Goal: Information Seeking & Learning: Learn about a topic

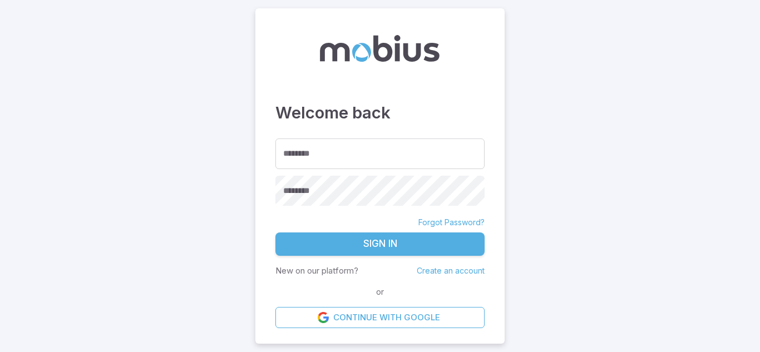
click at [496, 20] on div "Welcome back ******** ******** ******** Forgot Password? Sign In New on our pla…" at bounding box center [379, 176] width 249 height 336
click at [315, 148] on input "********" at bounding box center [379, 154] width 209 height 31
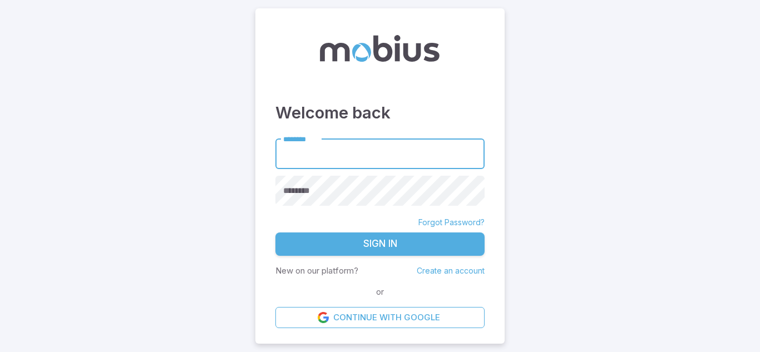
type input "**********"
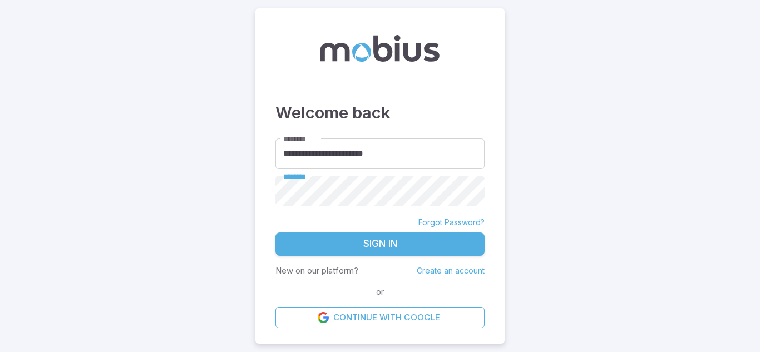
click at [387, 244] on button "Sign In" at bounding box center [379, 244] width 209 height 23
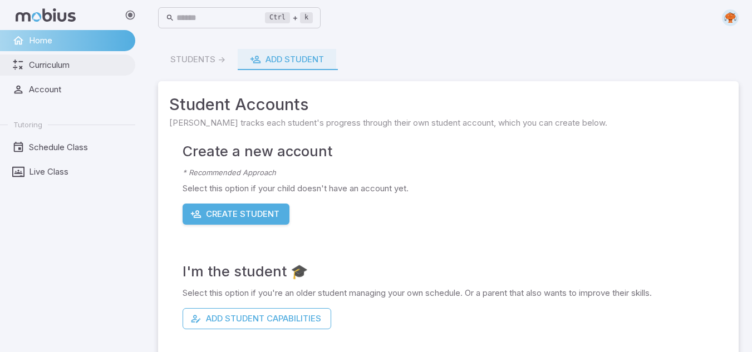
click at [64, 56] on link "Curriculum" at bounding box center [67, 65] width 135 height 21
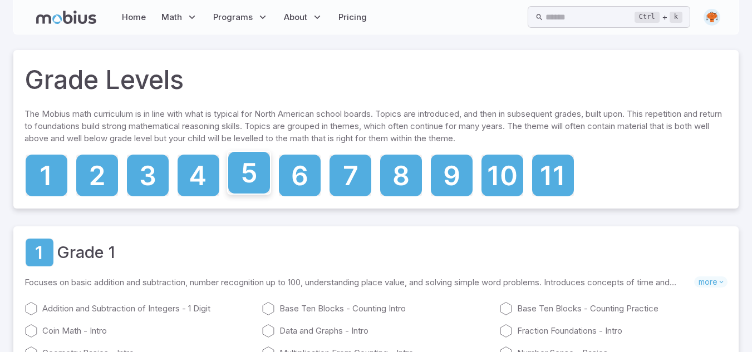
click at [251, 184] on icon at bounding box center [249, 173] width 42 height 42
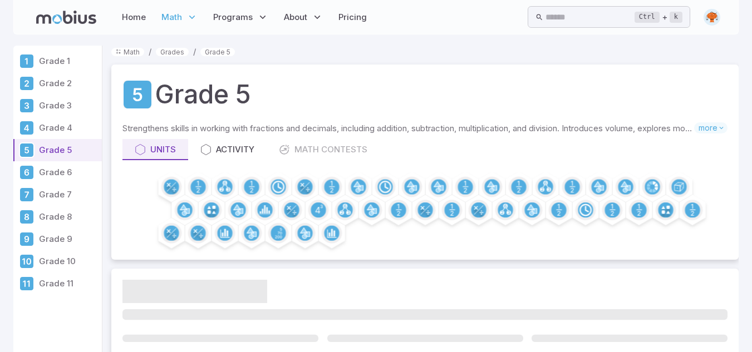
click at [65, 171] on p "Grade 6" at bounding box center [68, 172] width 58 height 12
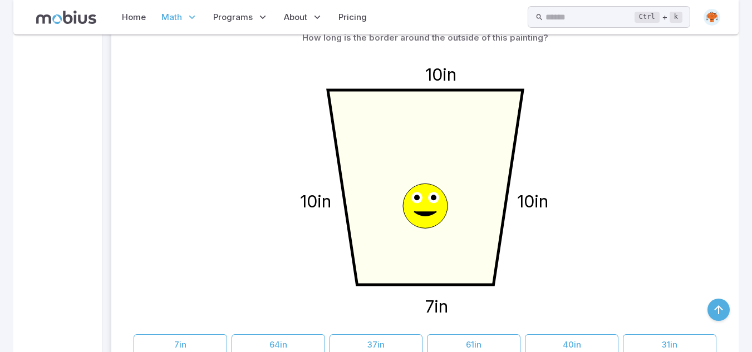
scroll to position [4007, 0]
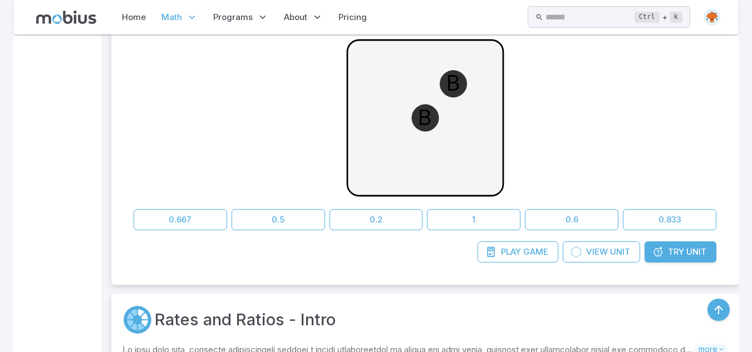
click at [720, 304] on icon "button" at bounding box center [718, 309] width 13 height 13
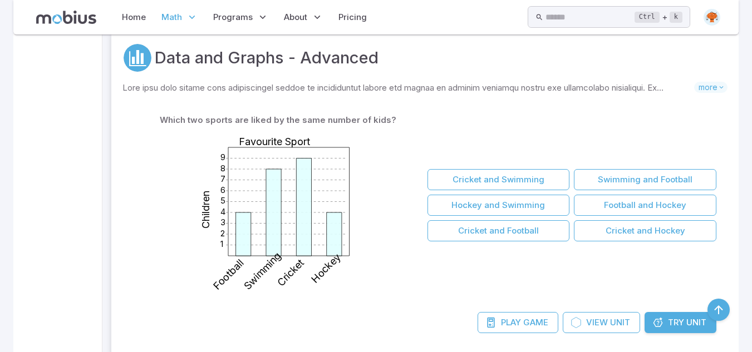
scroll to position [445, 0]
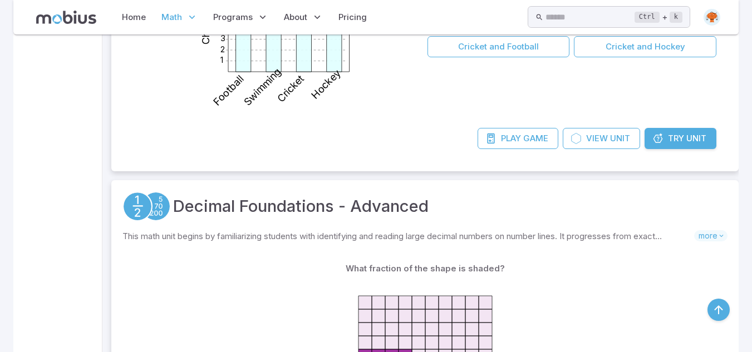
click at [661, 140] on icon at bounding box center [657, 138] width 11 height 11
drag, startPoint x: 661, startPoint y: 140, endPoint x: 695, endPoint y: 142, distance: 34.5
click at [695, 142] on span "Unit" at bounding box center [696, 138] width 20 height 12
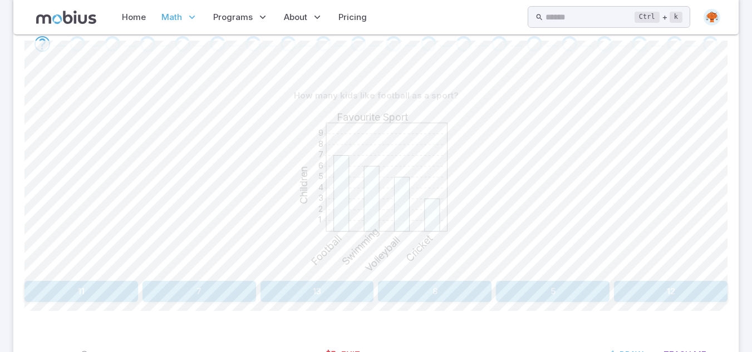
scroll to position [245, 0]
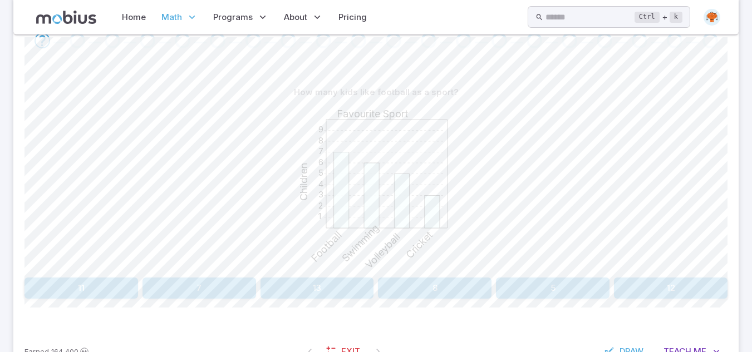
click at [208, 288] on button "7" at bounding box center [199, 288] width 114 height 21
click at [105, 293] on button "10" at bounding box center [81, 288] width 114 height 21
click at [321, 296] on button "Gymnastics" at bounding box center [287, 288] width 173 height 21
click at [299, 286] on button "[GEOGRAPHIC_DATA]" at bounding box center [287, 288] width 173 height 21
click at [593, 292] on button "Football" at bounding box center [612, 288] width 232 height 21
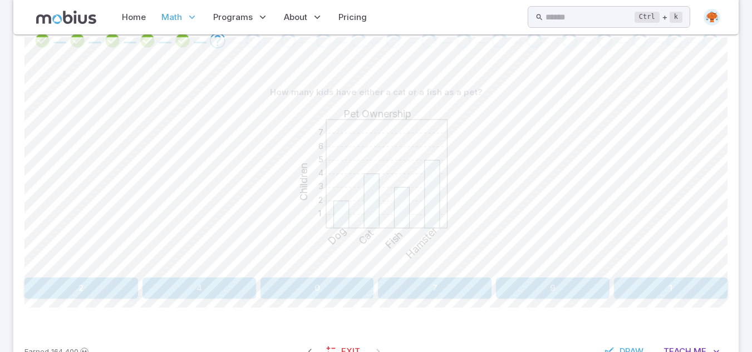
click at [422, 288] on button "7" at bounding box center [435, 288] width 114 height 21
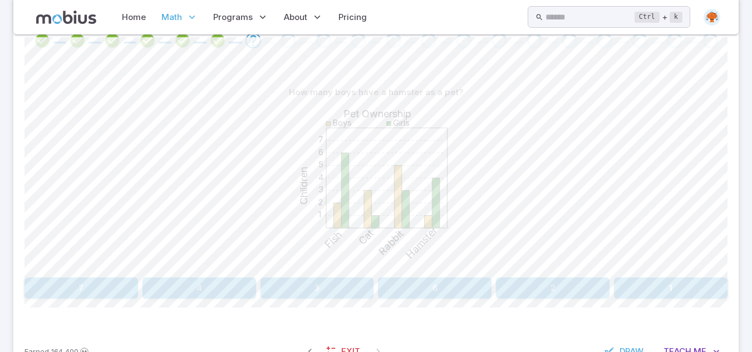
click at [637, 282] on button "1" at bounding box center [671, 288] width 114 height 21
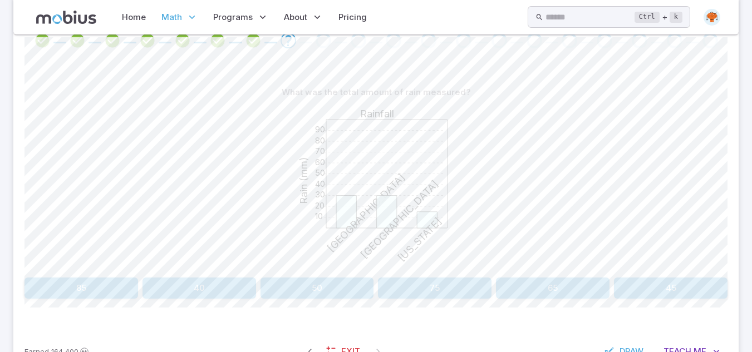
click at [451, 301] on div "What was the total amount of rain measured? 10 20 30 40 50 60 70 80 90 Rainfall…" at bounding box center [375, 195] width 703 height 270
drag, startPoint x: 434, startPoint y: 292, endPoint x: 421, endPoint y: 291, distance: 12.8
click at [421, 291] on button "75" at bounding box center [435, 288] width 114 height 21
click at [329, 288] on button "Football" at bounding box center [199, 288] width 350 height 21
click at [653, 291] on button "Dog and Fish" at bounding box center [671, 288] width 114 height 21
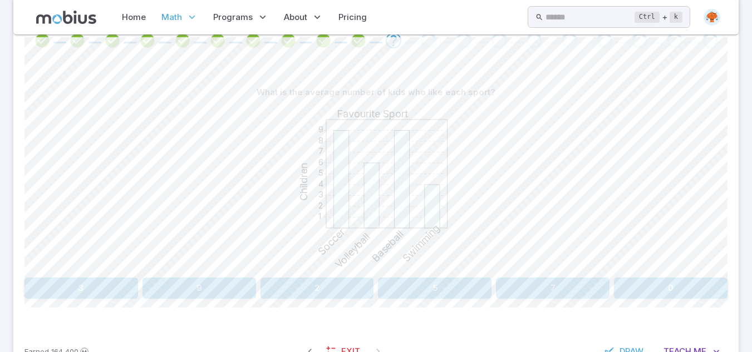
click at [427, 298] on button "5" at bounding box center [435, 288] width 114 height 21
click at [380, 289] on button "Swimming and Cricket" at bounding box center [375, 288] width 137 height 21
click at [437, 271] on div "10 20 30 40 50 60 70 80 90 Rainfall Rain (mm) [GEOGRAPHIC_DATA] [GEOGRAPHIC_DAT…" at bounding box center [376, 188] width 167 height 170
click at [552, 289] on button "25" at bounding box center [553, 288] width 114 height 21
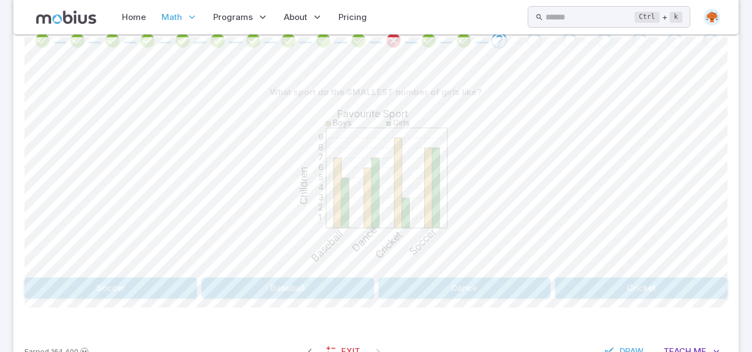
click at [622, 288] on button "Cricket" at bounding box center [641, 288] width 173 height 21
click at [617, 289] on button "Dance" at bounding box center [641, 288] width 173 height 21
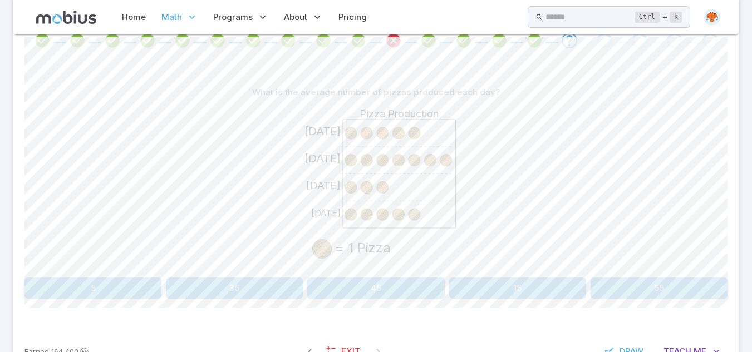
click at [116, 287] on button "5" at bounding box center [92, 288] width 137 height 21
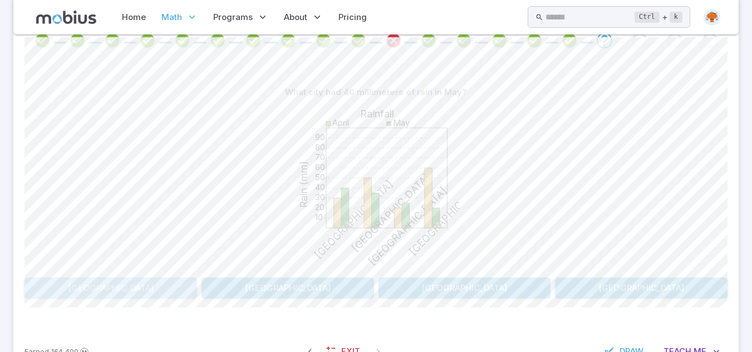
click at [166, 288] on button "[GEOGRAPHIC_DATA]" at bounding box center [110, 288] width 173 height 21
click at [141, 292] on button "Boys / Gymnastics" at bounding box center [110, 288] width 173 height 21
click at [350, 289] on button "Boys / Gymnastics" at bounding box center [287, 288] width 173 height 21
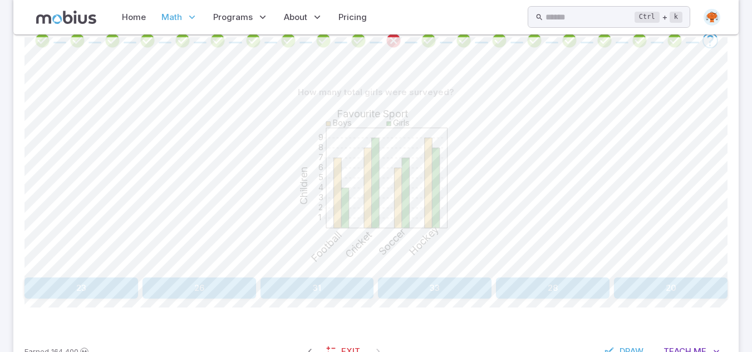
click at [547, 297] on button "28" at bounding box center [553, 288] width 114 height 21
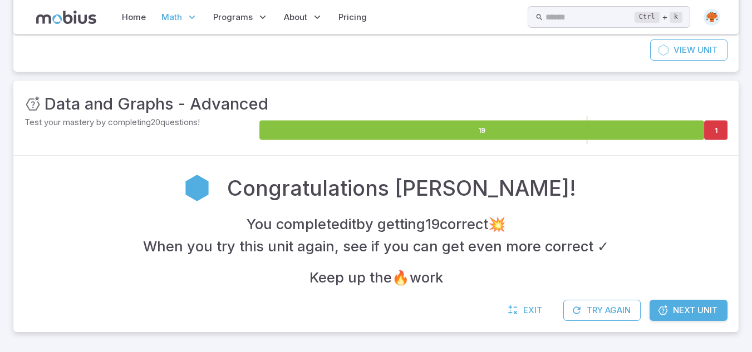
scroll to position [111, 0]
click at [713, 127] on icon at bounding box center [715, 130] width 23 height 19
click at [714, 136] on icon at bounding box center [715, 130] width 23 height 19
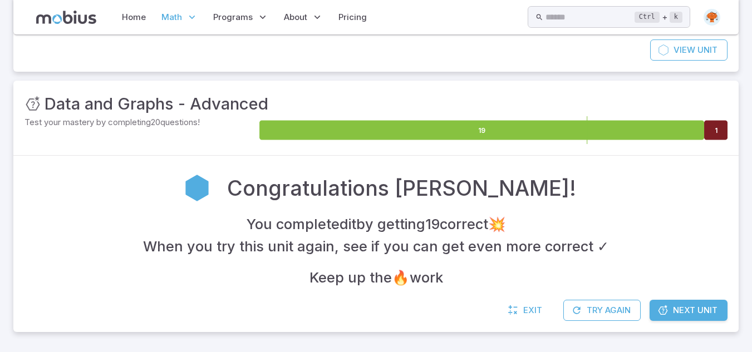
click at [714, 136] on icon at bounding box center [715, 130] width 23 height 19
click at [676, 318] on link "Next Unit" at bounding box center [688, 310] width 78 height 21
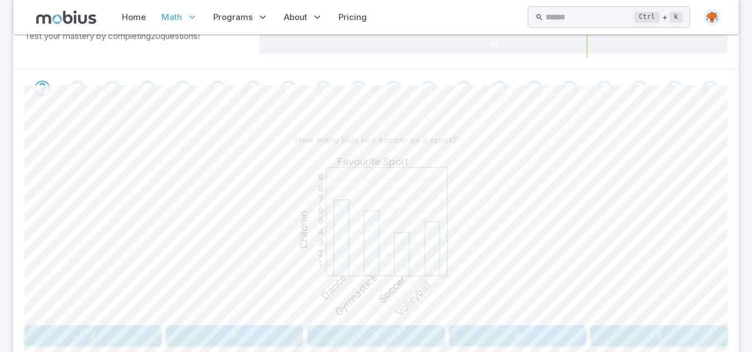
scroll to position [219, 0]
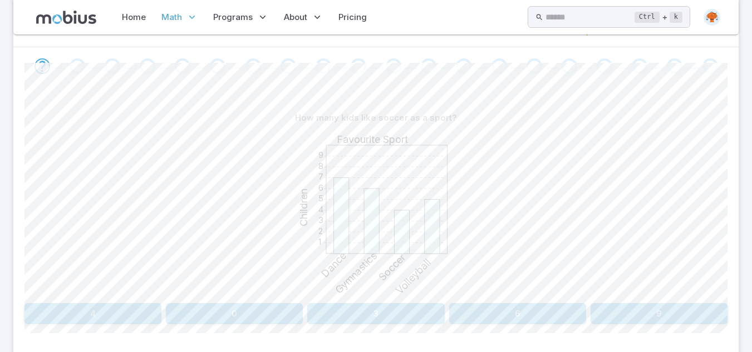
click at [137, 312] on button "4" at bounding box center [92, 313] width 137 height 21
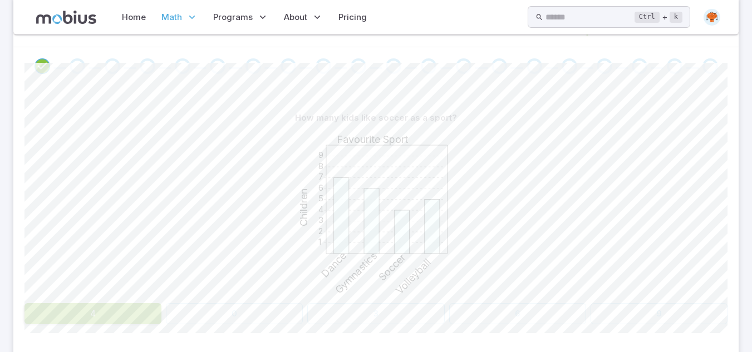
scroll to position [164, 0]
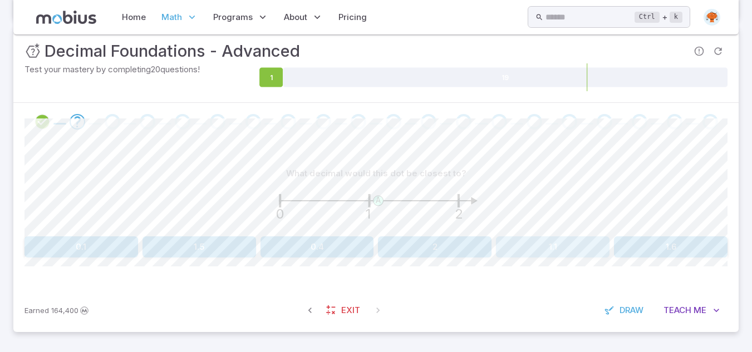
click at [555, 243] on button "1.1" at bounding box center [553, 247] width 114 height 21
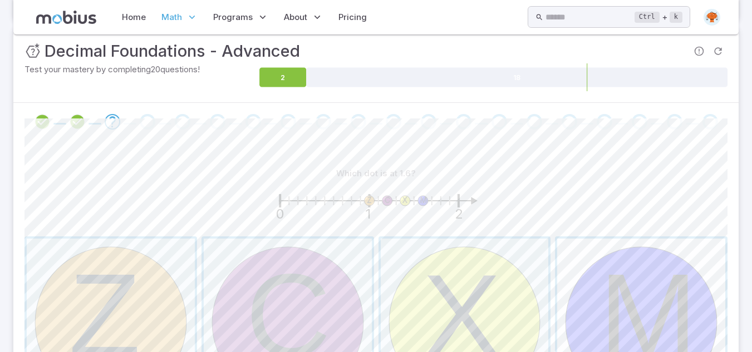
click at [671, 316] on span "button" at bounding box center [641, 323] width 168 height 168
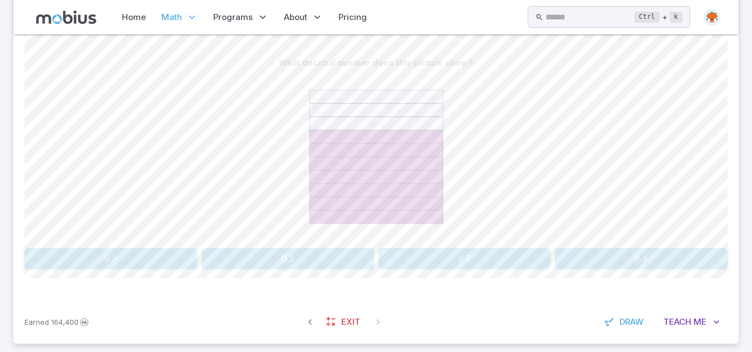
scroll to position [275, 0]
click at [483, 257] on button "0.7" at bounding box center [464, 258] width 173 height 21
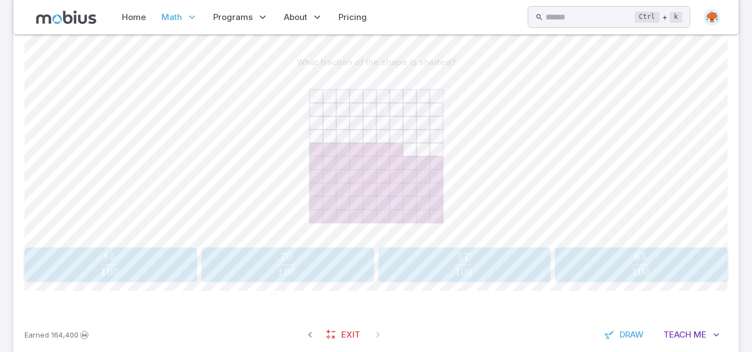
click at [464, 261] on span "57" at bounding box center [463, 256] width 12 height 13
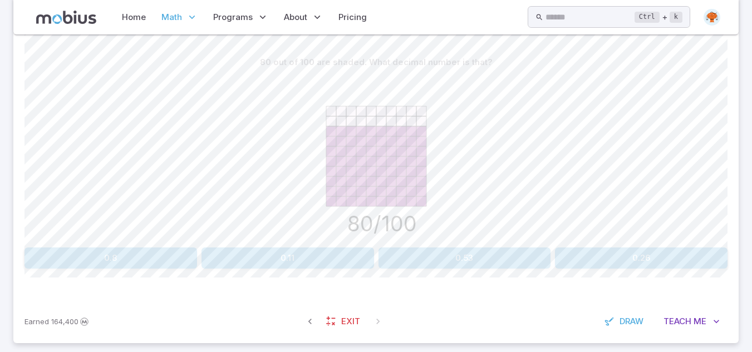
click at [132, 258] on button "0.8" at bounding box center [110, 258] width 173 height 21
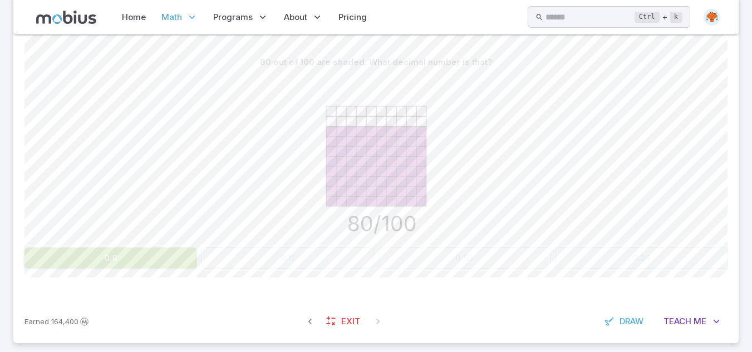
scroll to position [189, 0]
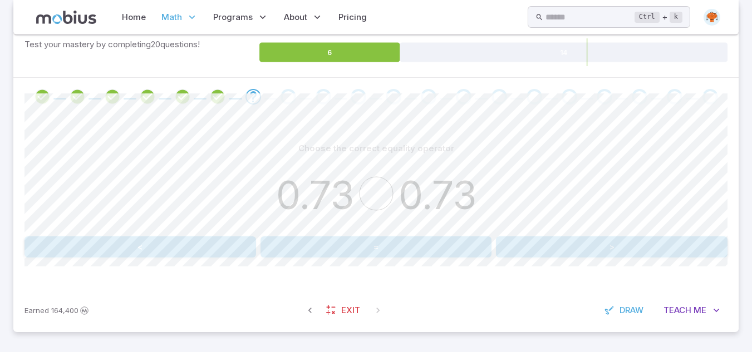
click at [360, 252] on button "=" at bounding box center [376, 247] width 232 height 21
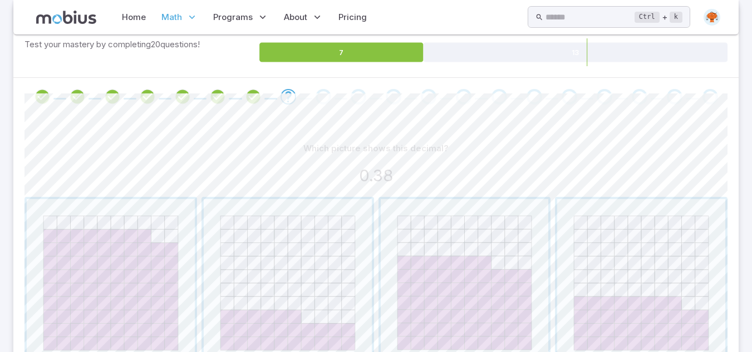
scroll to position [211, 0]
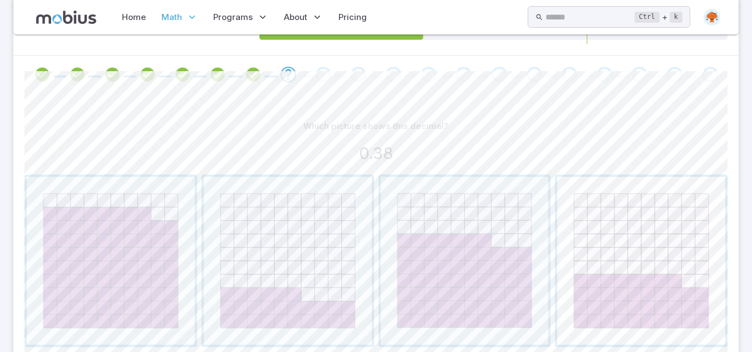
click at [626, 252] on span "button" at bounding box center [641, 261] width 168 height 168
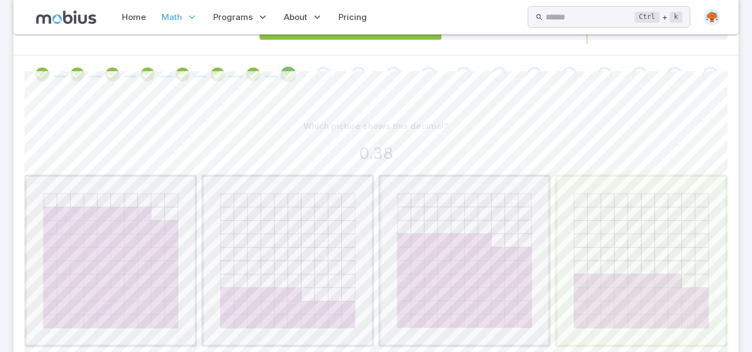
scroll to position [189, 0]
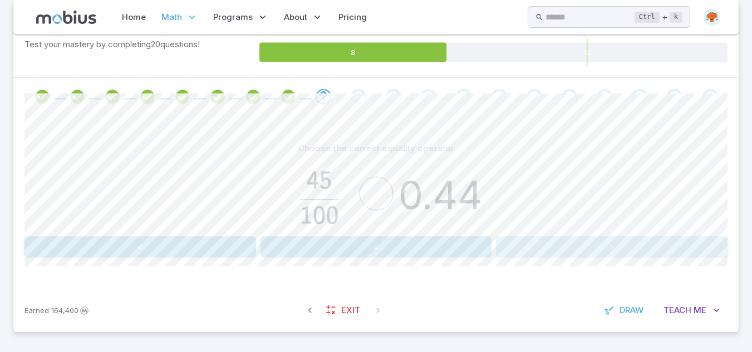
click at [626, 252] on button ">" at bounding box center [612, 247] width 232 height 21
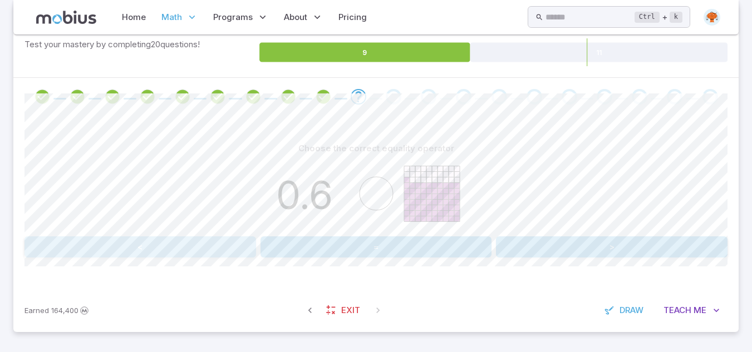
click at [184, 244] on button "<" at bounding box center [140, 247] width 232 height 21
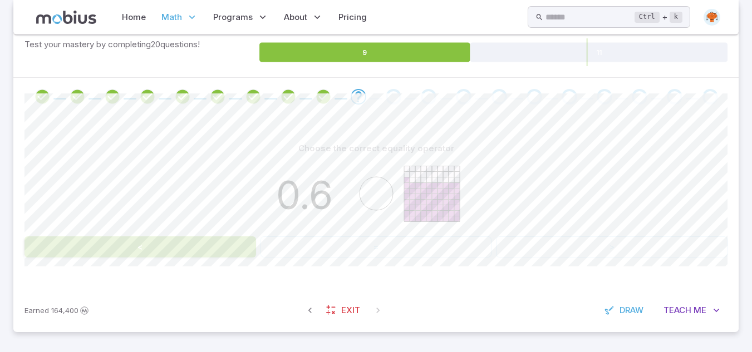
click at [184, 244] on button "<" at bounding box center [140, 247] width 232 height 21
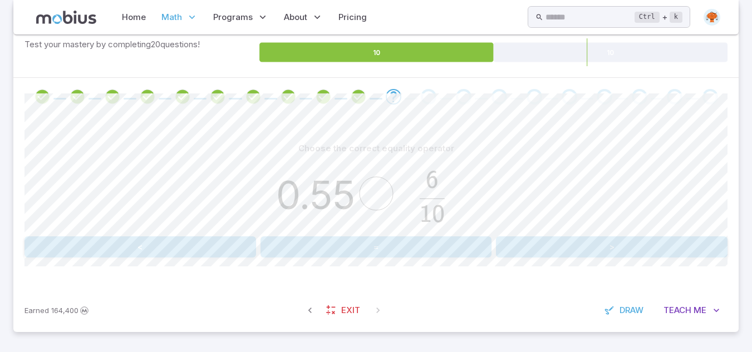
click at [184, 244] on button "<" at bounding box center [140, 247] width 232 height 21
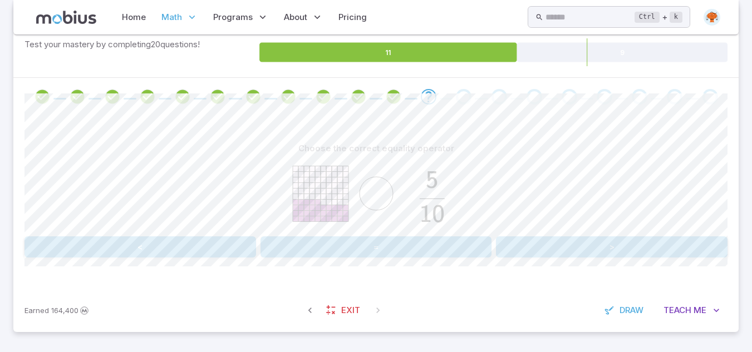
drag, startPoint x: 184, startPoint y: 244, endPoint x: 161, endPoint y: 255, distance: 24.9
click at [161, 255] on button "<" at bounding box center [140, 247] width 232 height 21
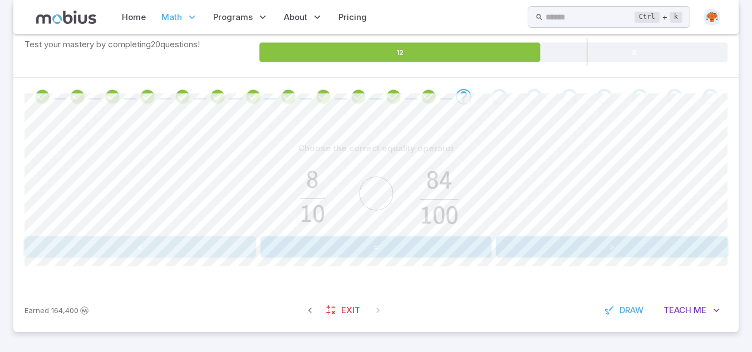
click at [161, 255] on button "<" at bounding box center [140, 247] width 232 height 21
click at [161, 250] on button "<" at bounding box center [140, 247] width 232 height 21
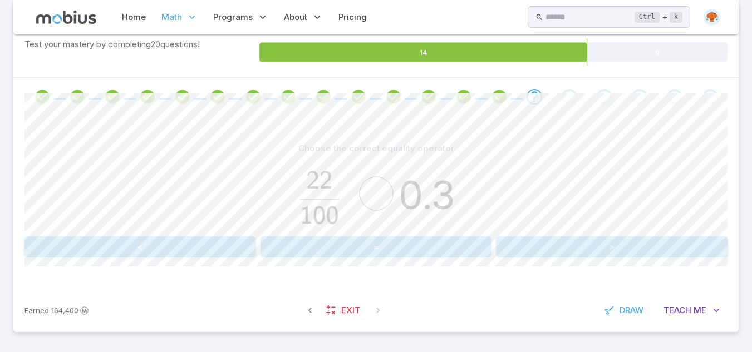
click at [161, 250] on button "<" at bounding box center [140, 247] width 232 height 21
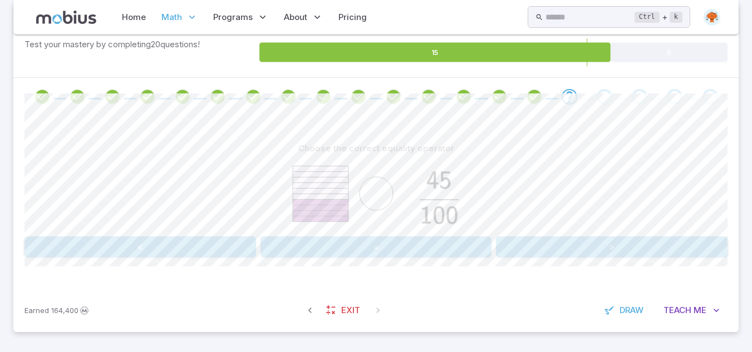
click at [161, 250] on button "<" at bounding box center [140, 247] width 232 height 21
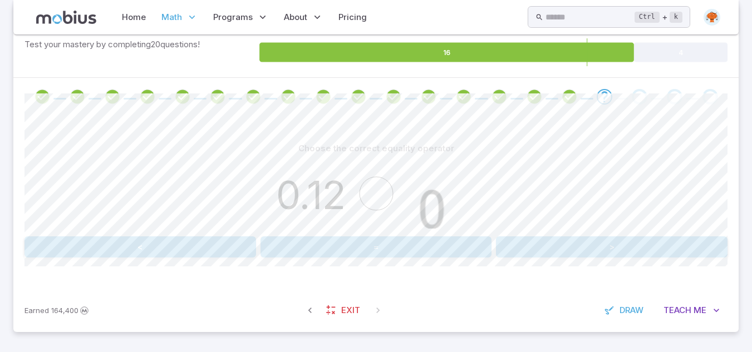
click at [575, 252] on button ">" at bounding box center [612, 247] width 232 height 21
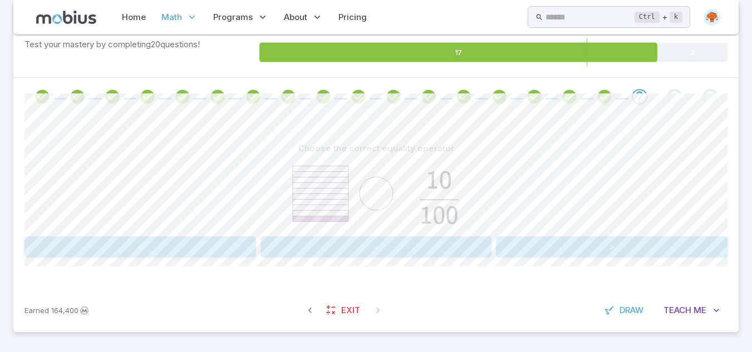
click at [449, 247] on button "=" at bounding box center [376, 247] width 232 height 21
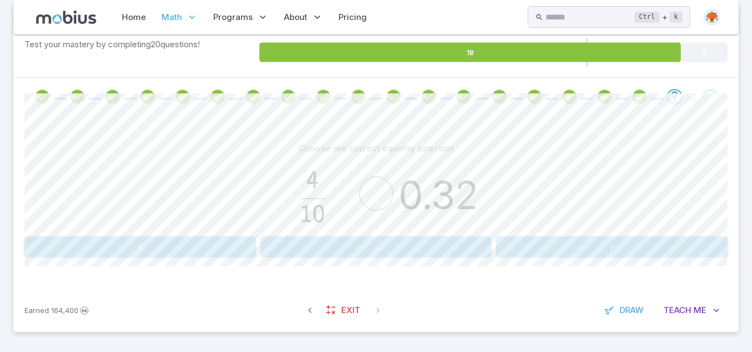
click at [193, 252] on button "<" at bounding box center [140, 247] width 232 height 21
click at [240, 250] on button "<" at bounding box center [140, 247] width 232 height 21
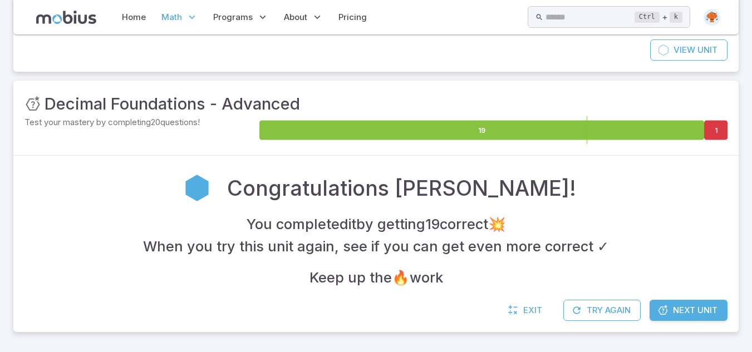
scroll to position [111, 0]
click at [691, 306] on span "Next Unit" at bounding box center [695, 310] width 45 height 12
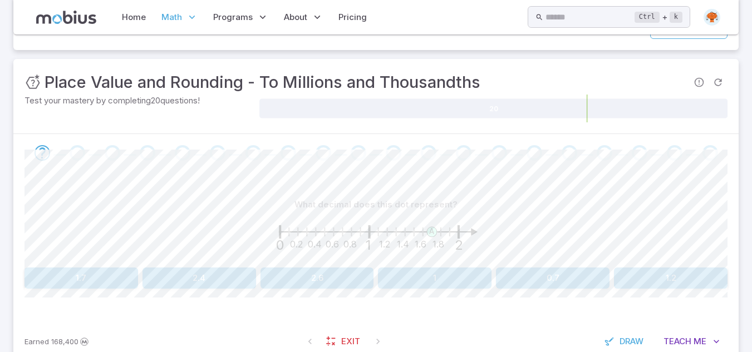
scroll to position [201, 0]
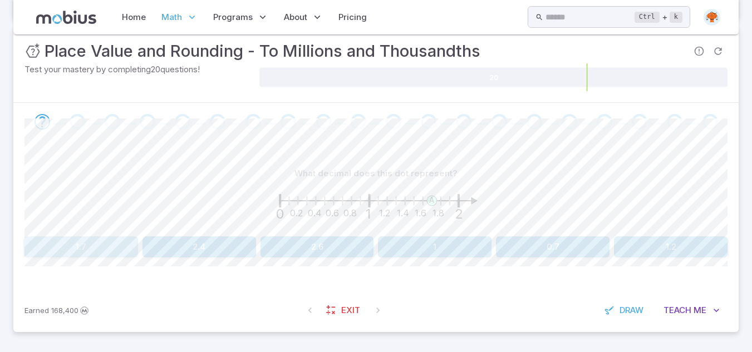
click at [66, 248] on button "1.7" at bounding box center [81, 247] width 114 height 21
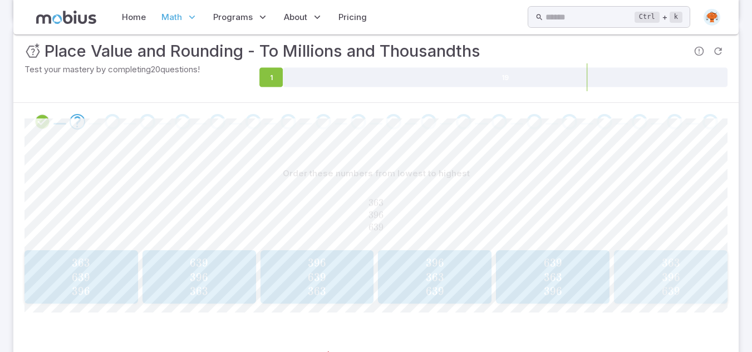
click at [654, 264] on span "363 396 639" at bounding box center [671, 277] width 106 height 42
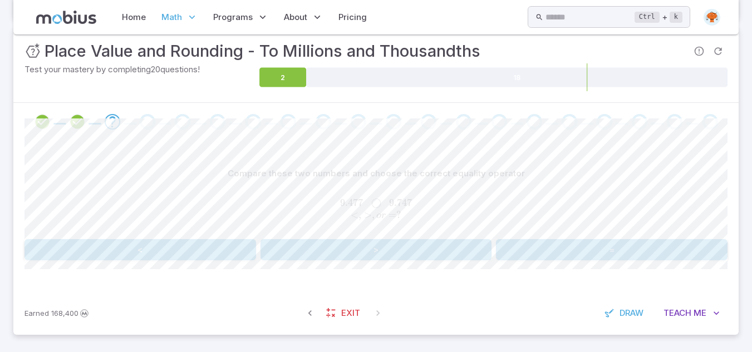
click at [183, 255] on button "<" at bounding box center [140, 249] width 232 height 21
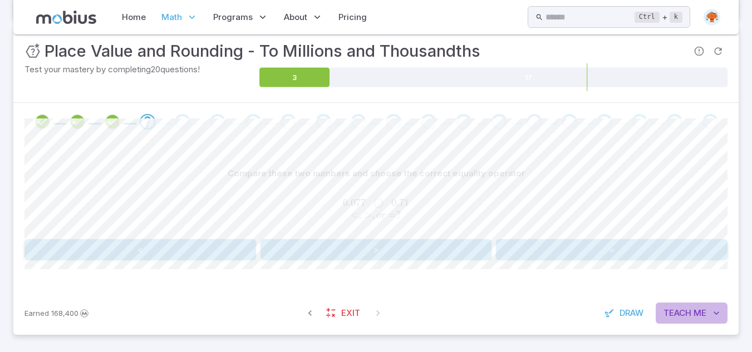
click at [677, 313] on span "Teach" at bounding box center [677, 313] width 28 height 12
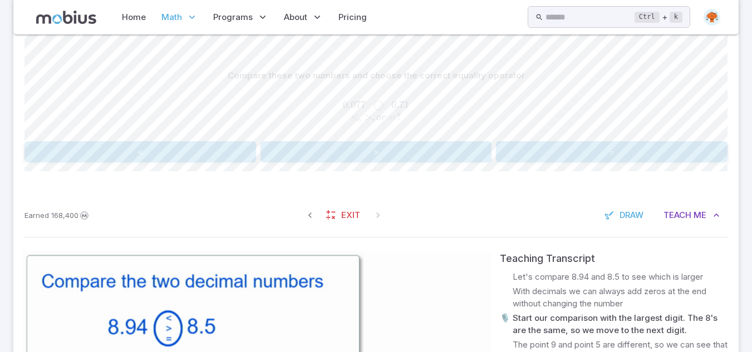
scroll to position [274, 0]
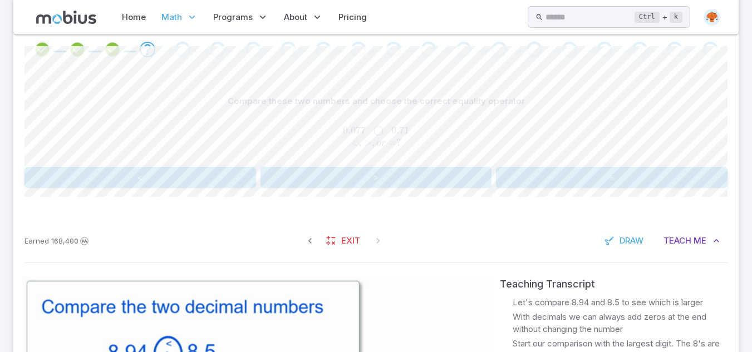
click at [370, 171] on button ">" at bounding box center [376, 177] width 232 height 21
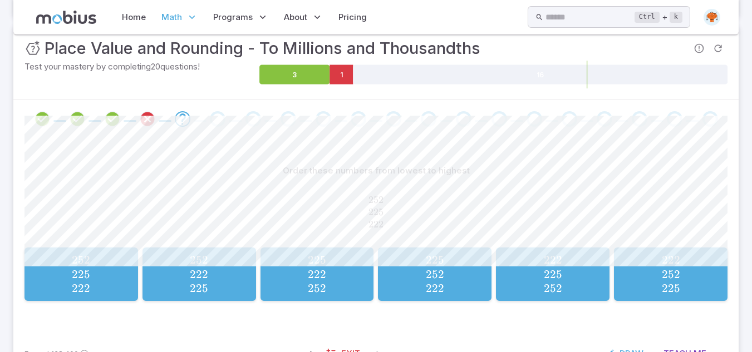
scroll to position [248, 0]
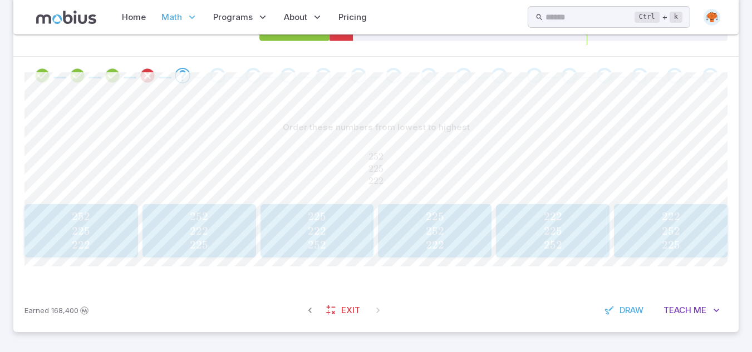
click at [691, 251] on span "222 252 225" at bounding box center [671, 231] width 106 height 42
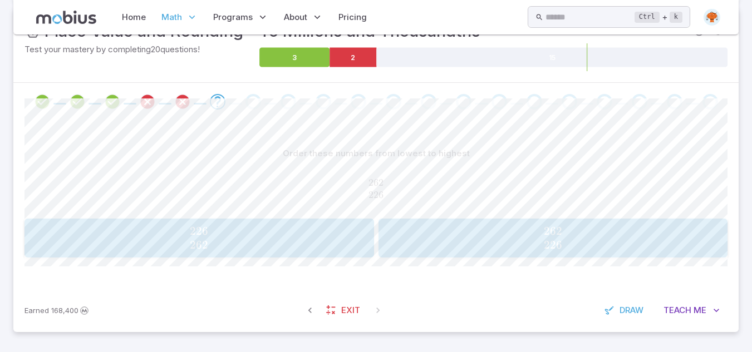
scroll to position [222, 0]
click at [284, 234] on span "226 262" at bounding box center [199, 238] width 342 height 28
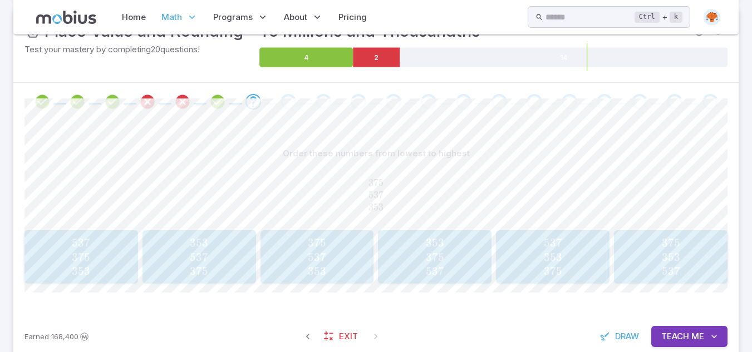
click at [455, 256] on span "353 375 537" at bounding box center [435, 257] width 106 height 42
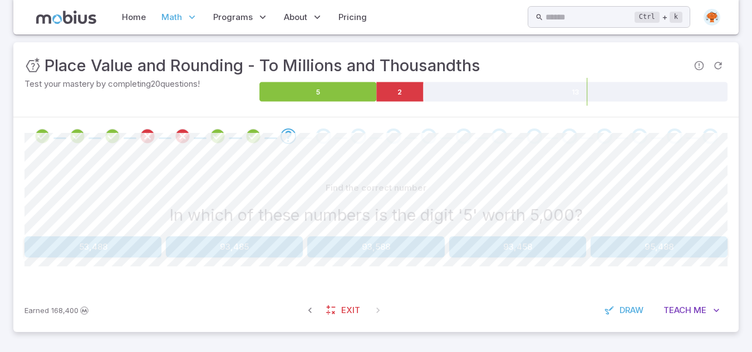
scroll to position [187, 0]
click at [657, 250] on button "95,488" at bounding box center [658, 247] width 137 height 21
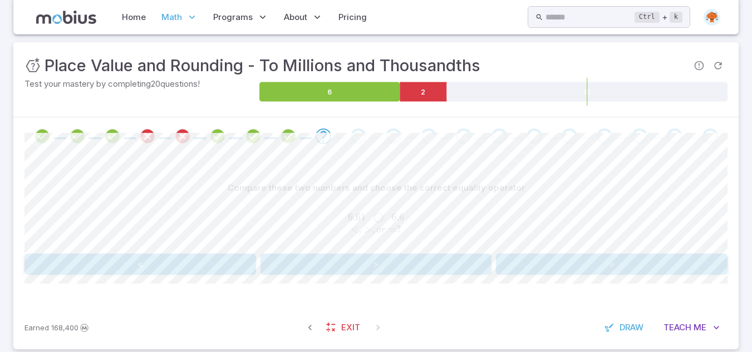
click at [179, 270] on button "<" at bounding box center [140, 264] width 232 height 21
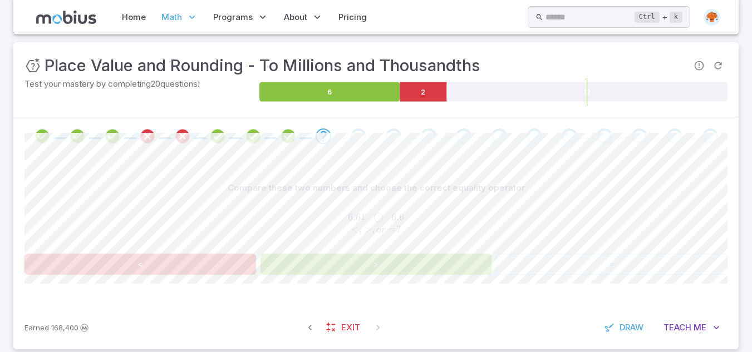
click at [383, 262] on button ">" at bounding box center [376, 264] width 232 height 21
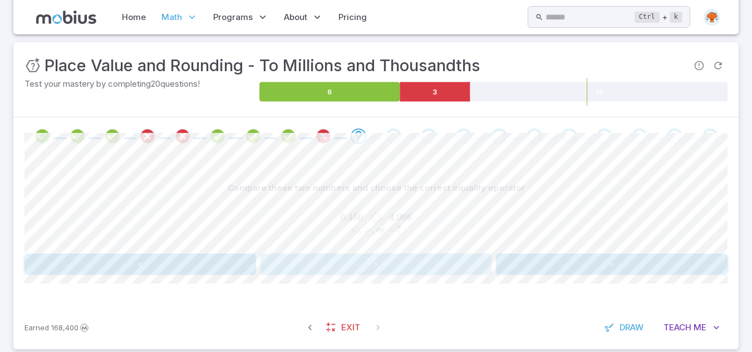
click at [383, 262] on button ">" at bounding box center [376, 264] width 232 height 21
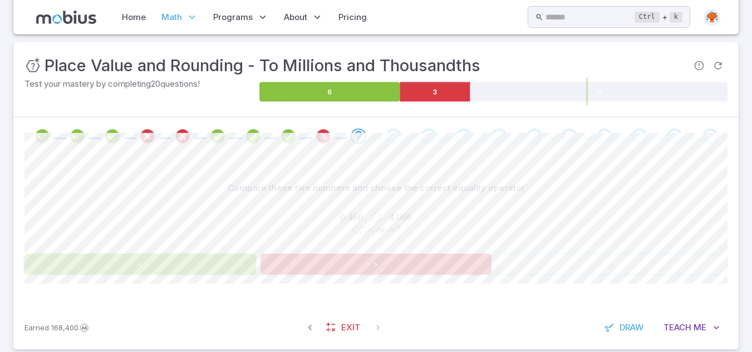
click at [383, 262] on button ">" at bounding box center [376, 264] width 232 height 21
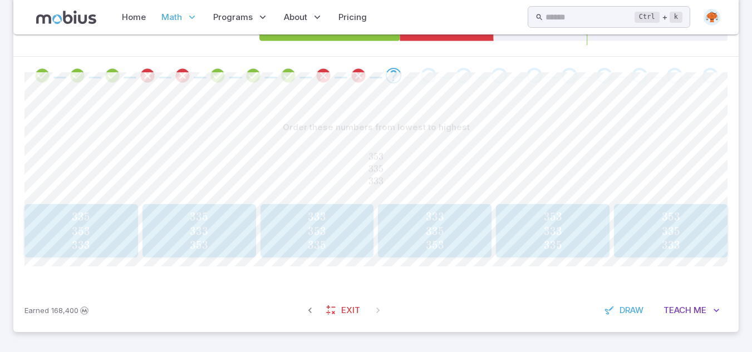
scroll to position [242, 0]
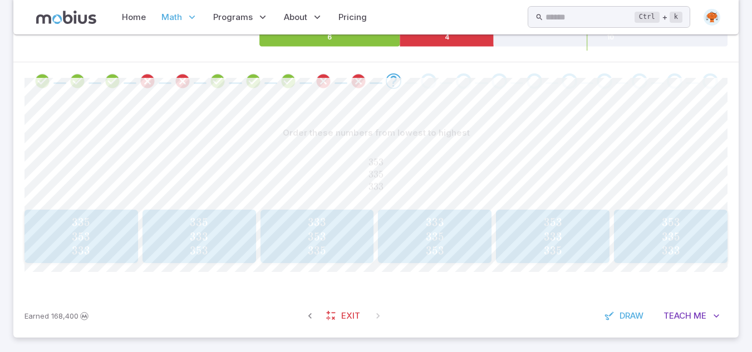
click at [322, 248] on span "335" at bounding box center [317, 251] width 18 height 14
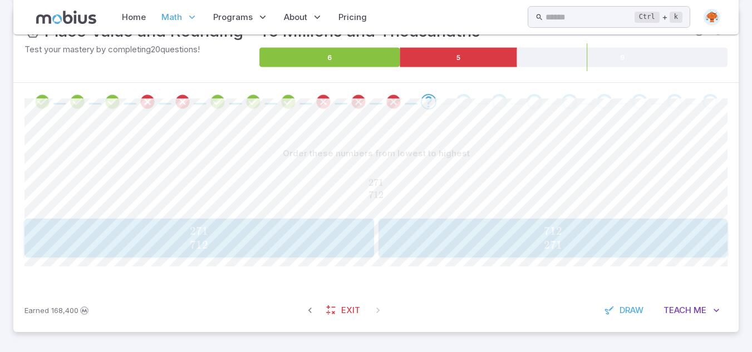
scroll to position [222, 0]
click at [255, 229] on span "271 712" at bounding box center [199, 238] width 342 height 28
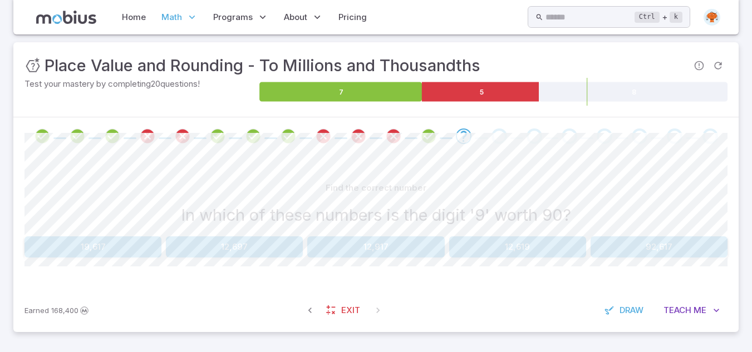
scroll to position [187, 0]
drag, startPoint x: 676, startPoint y: 304, endPoint x: 367, endPoint y: 179, distance: 332.8
click at [367, 179] on div "Unit Mastery : Place Value and Rounding - To Millions and Thousandths Test your…" at bounding box center [375, 187] width 725 height 290
click at [240, 247] on button "12,697" at bounding box center [234, 247] width 137 height 21
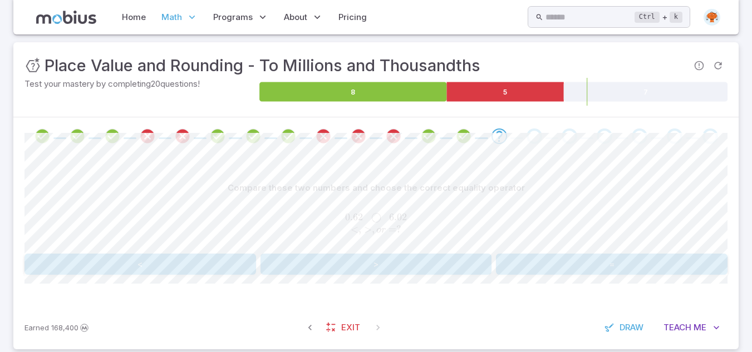
click at [214, 267] on button "<" at bounding box center [140, 264] width 232 height 21
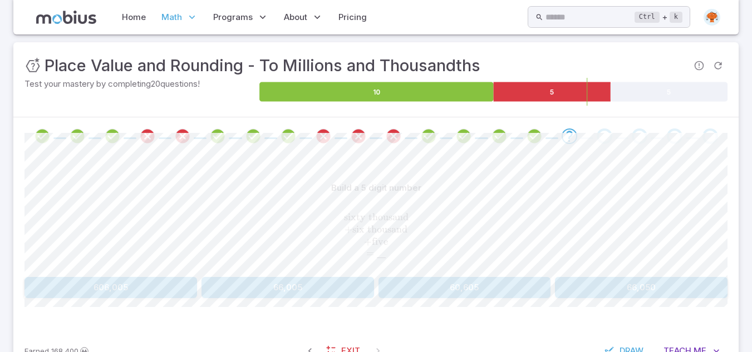
click at [267, 293] on button "66,005" at bounding box center [287, 287] width 173 height 21
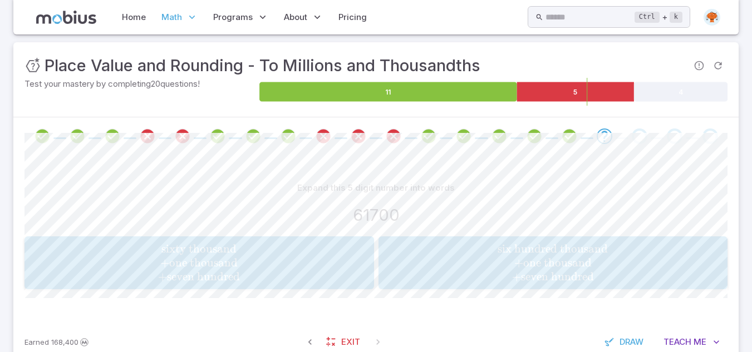
click at [227, 263] on span "one thousand" at bounding box center [203, 263] width 68 height 14
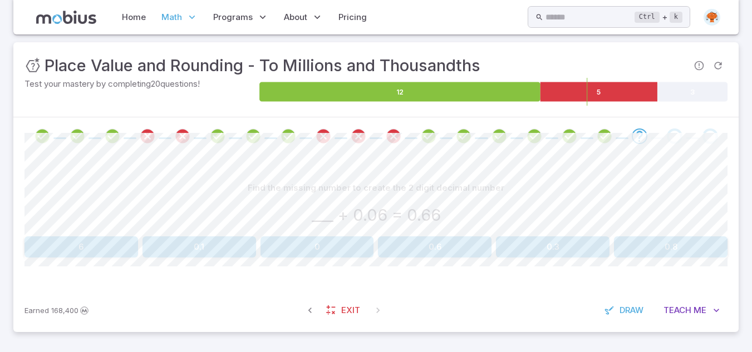
click at [429, 249] on button "0.6" at bounding box center [435, 247] width 114 height 21
click at [426, 249] on button "8 + 0.5" at bounding box center [376, 247] width 232 height 21
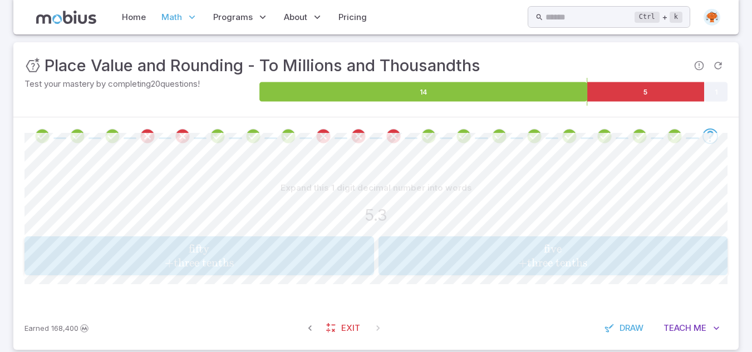
click at [500, 248] on span "five + three tenths" at bounding box center [553, 256] width 342 height 28
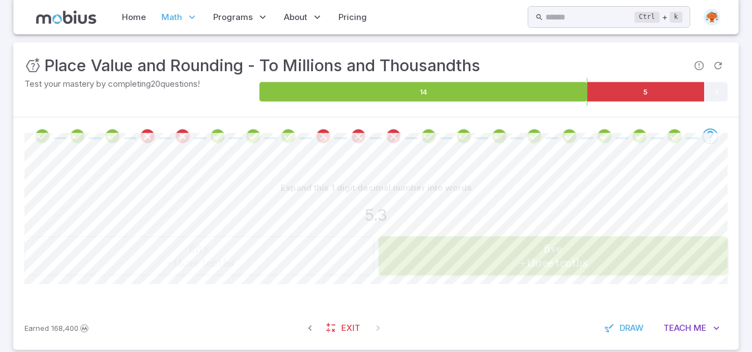
scroll to position [149, 0]
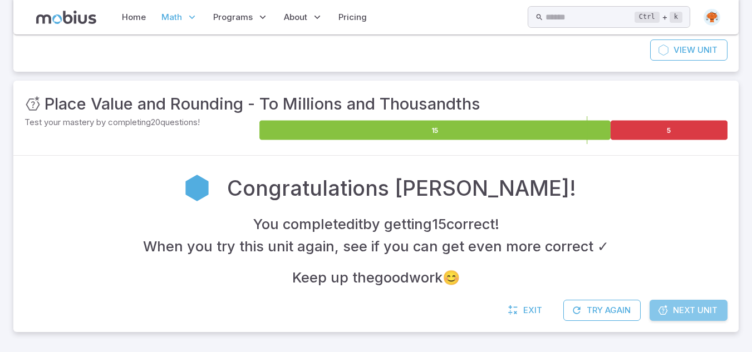
click at [689, 311] on span "Next Unit" at bounding box center [695, 310] width 45 height 12
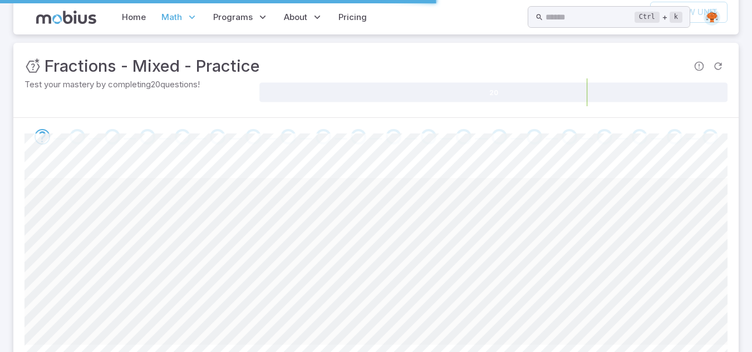
scroll to position [0, 0]
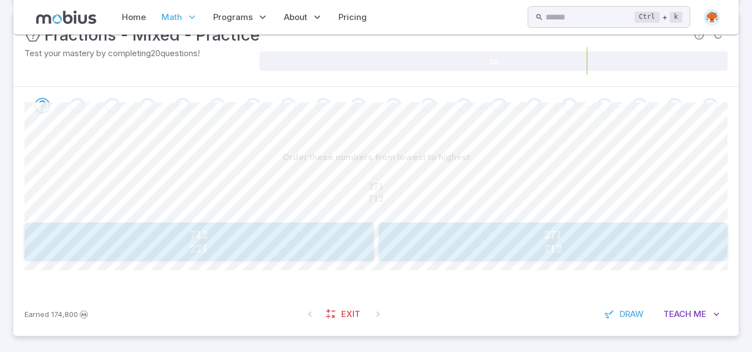
scroll to position [184, 0]
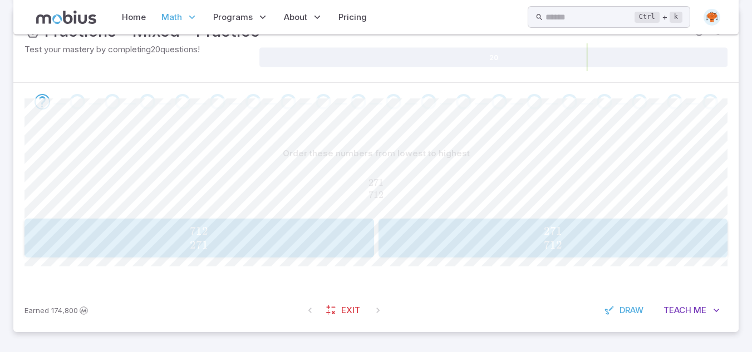
click at [466, 226] on span "271 712" at bounding box center [553, 238] width 342 height 28
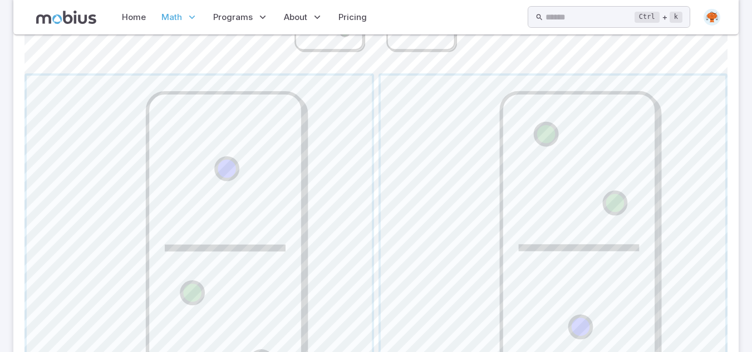
scroll to position [473, 0]
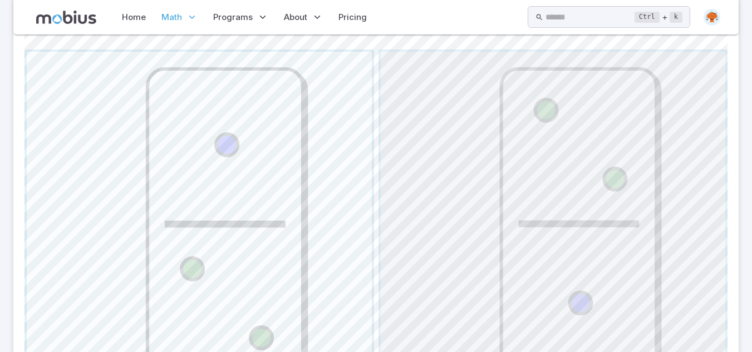
click at [466, 226] on span "button" at bounding box center [553, 224] width 345 height 345
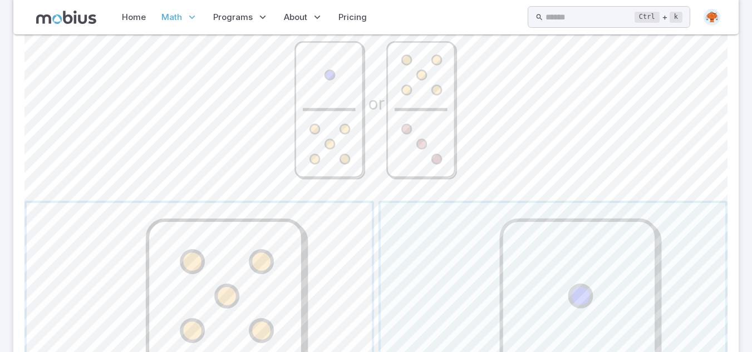
scroll to position [317, 0]
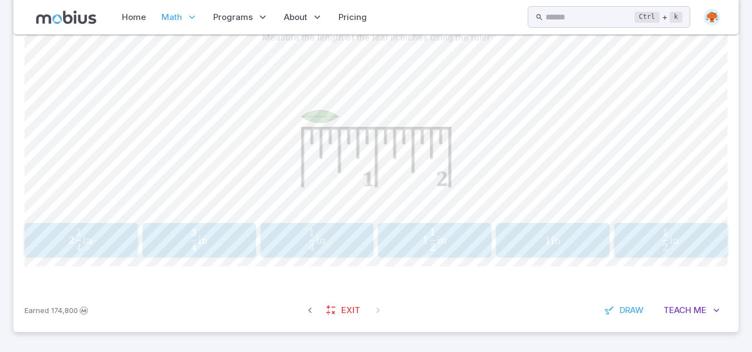
scroll to position [299, 0]
click at [649, 253] on div "1 2 in \frac{1}{2}\text{ in} 2 1 ​ in" at bounding box center [671, 241] width 106 height 26
click at [665, 236] on span "5" at bounding box center [668, 232] width 6 height 13
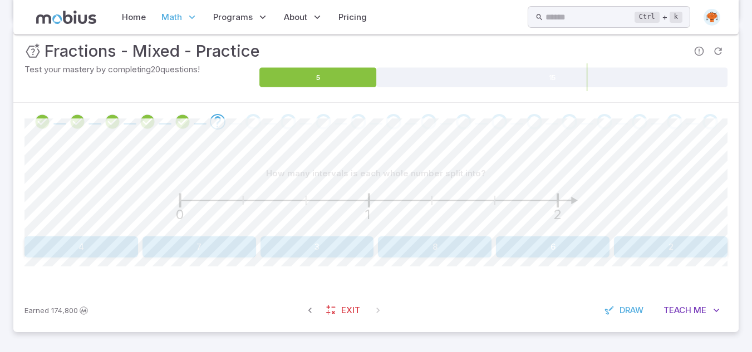
scroll to position [164, 0]
click at [352, 257] on button "3" at bounding box center [317, 247] width 114 height 21
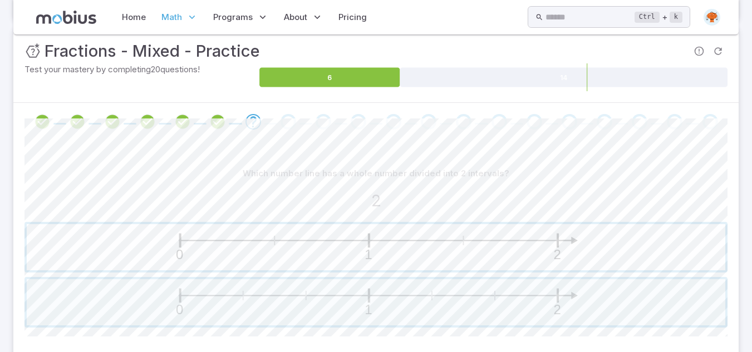
click at [470, 265] on span "button" at bounding box center [376, 247] width 698 height 46
click at [455, 302] on span "button" at bounding box center [376, 302] width 698 height 46
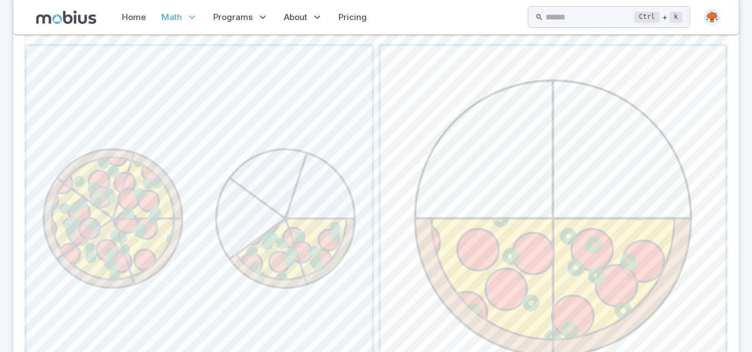
scroll to position [275, 0]
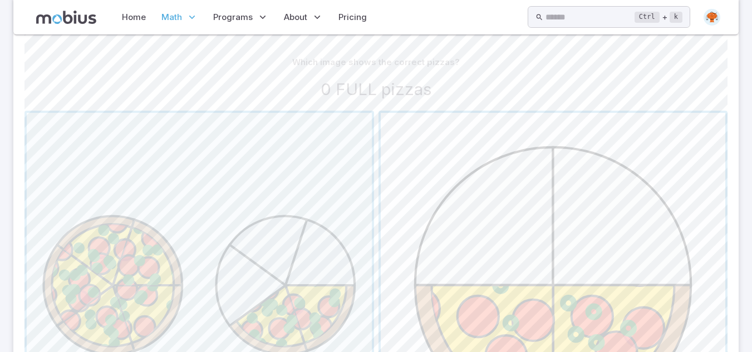
click at [457, 285] on span "button" at bounding box center [553, 285] width 345 height 345
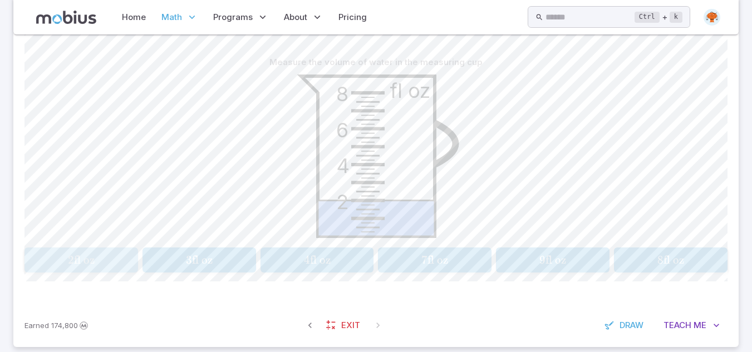
click at [96, 265] on span "2 fl oz" at bounding box center [81, 260] width 106 height 14
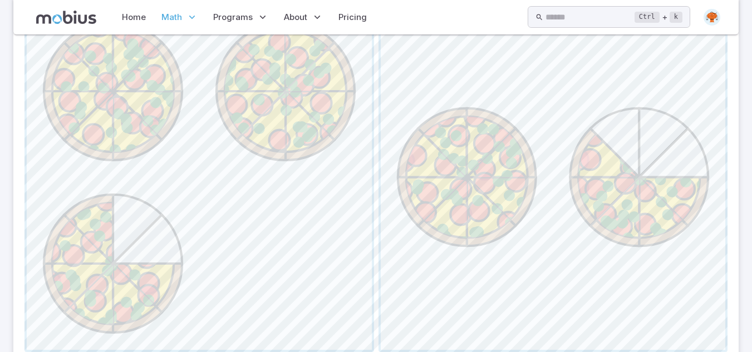
scroll to position [455, 0]
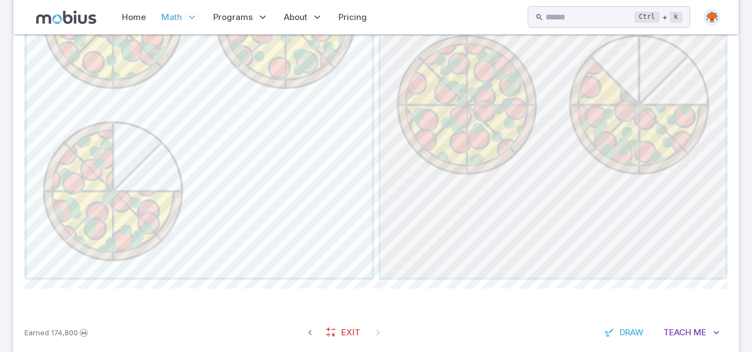
click at [622, 89] on span "button" at bounding box center [553, 105] width 345 height 345
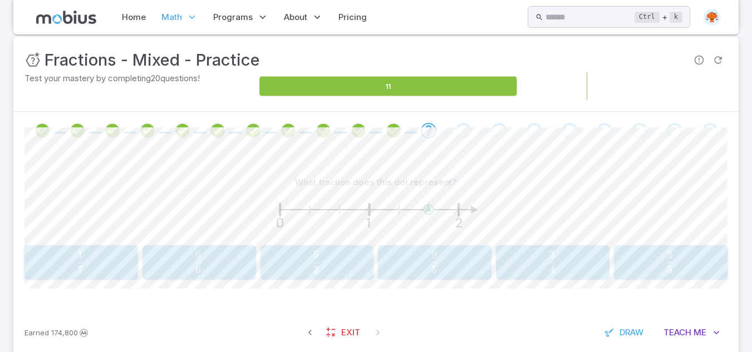
scroll to position [177, 0]
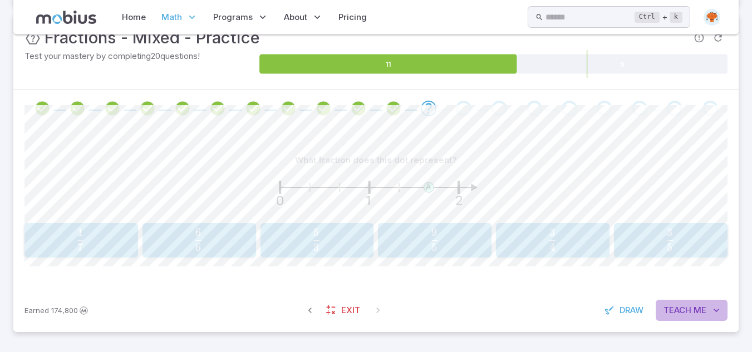
click at [675, 319] on button "Teach Me" at bounding box center [692, 310] width 72 height 21
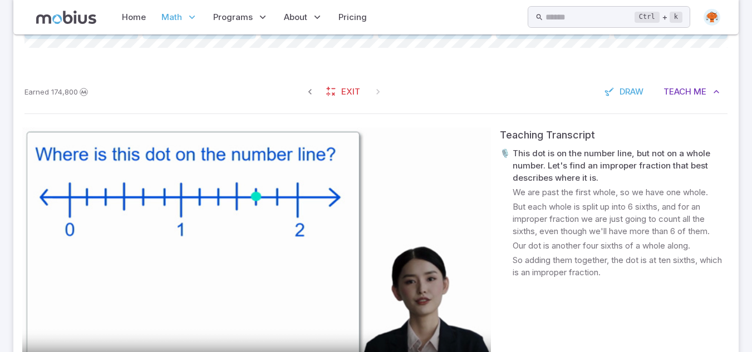
scroll to position [275, 0]
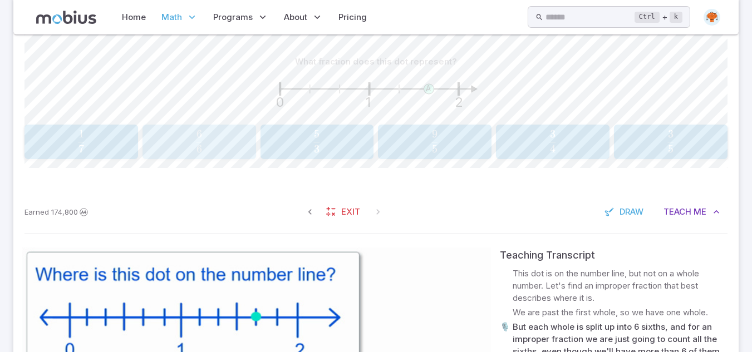
click at [219, 134] on span "6 6 ​" at bounding box center [199, 141] width 98 height 22
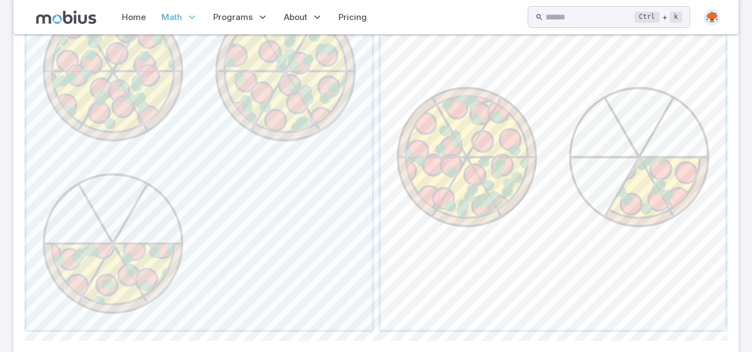
scroll to position [409, 0]
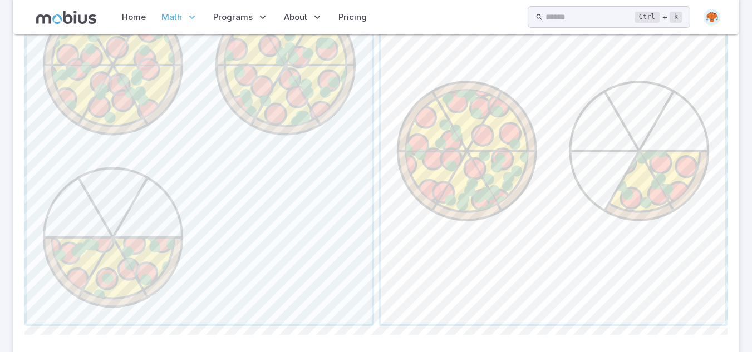
click at [652, 120] on span "button" at bounding box center [553, 151] width 345 height 345
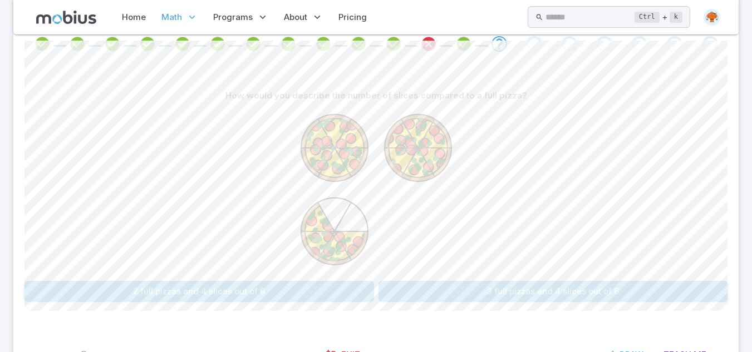
scroll to position [286, 0]
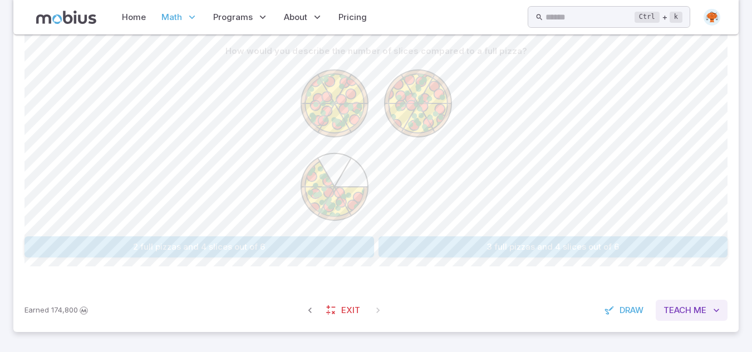
click at [699, 309] on span "Me" at bounding box center [699, 310] width 13 height 12
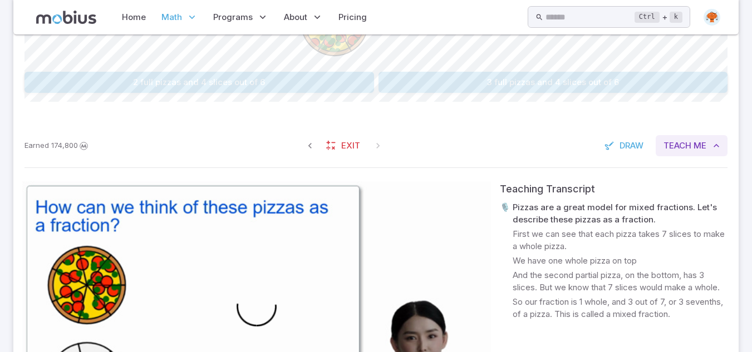
scroll to position [598, 0]
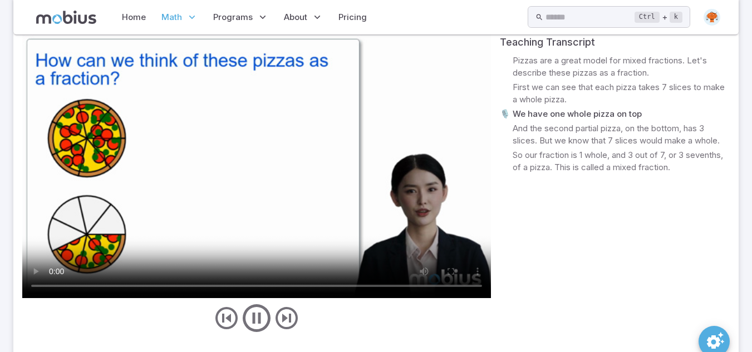
click at [446, 203] on video at bounding box center [256, 167] width 469 height 264
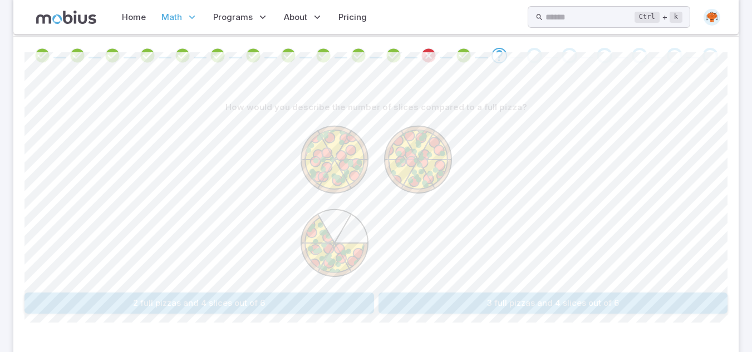
scroll to position [231, 0]
click at [163, 308] on button "2 full pizzas and 4 slices out of 6" at bounding box center [199, 302] width 350 height 21
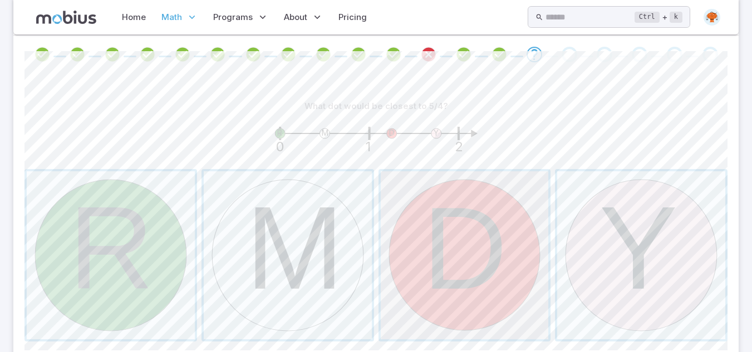
click at [455, 232] on span "button" at bounding box center [465, 255] width 168 height 168
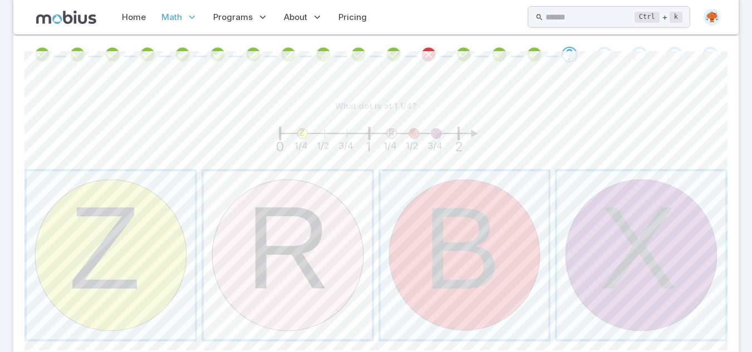
click at [275, 239] on span "button" at bounding box center [288, 255] width 168 height 168
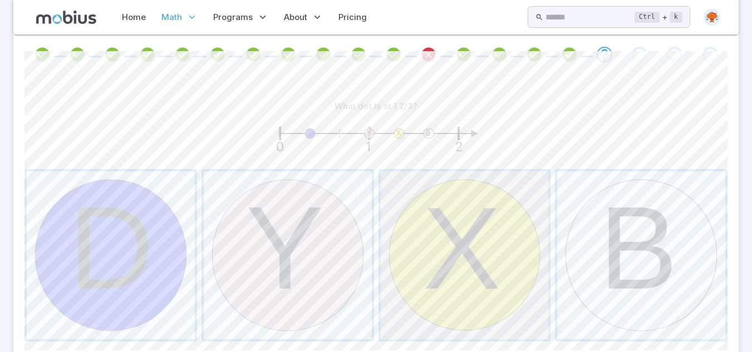
click at [461, 218] on span "button" at bounding box center [465, 255] width 168 height 168
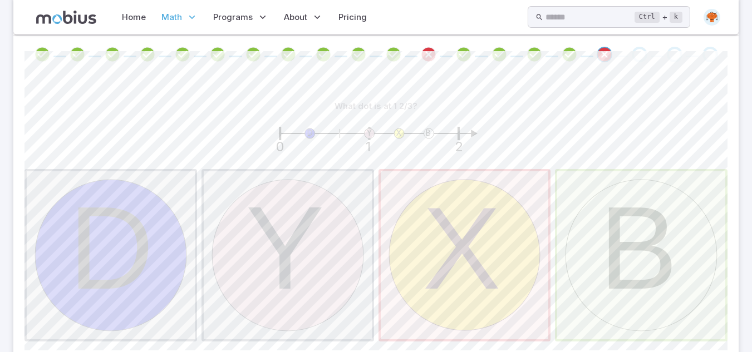
scroll to position [177, 0]
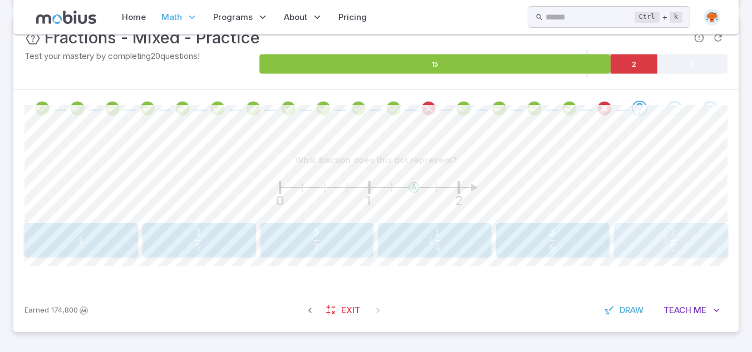
click at [666, 252] on div "1 1 2 1\frac{1}{2} 1 2 1 ​" at bounding box center [671, 241] width 106 height 26
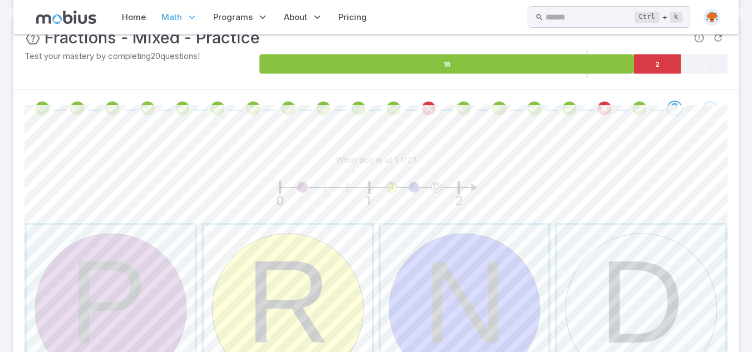
click at [272, 286] on span "button" at bounding box center [288, 309] width 168 height 168
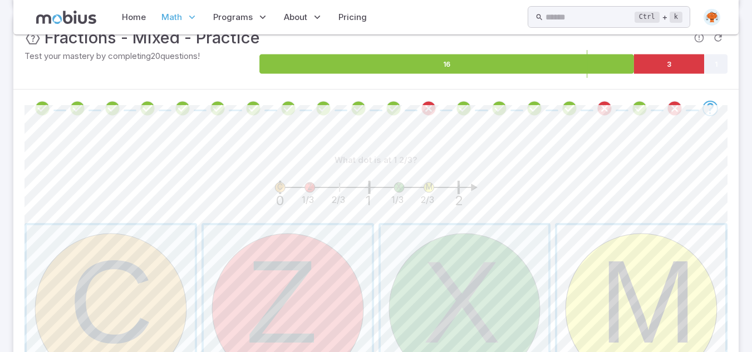
click at [641, 259] on span "button" at bounding box center [641, 309] width 168 height 168
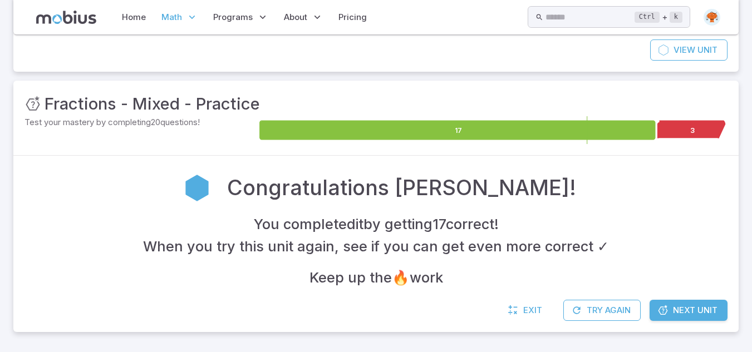
click at [641, 259] on div "You completed it by getting 17 correct ! When you try this unit again, see if y…" at bounding box center [375, 251] width 703 height 76
click at [721, 313] on link "Next Unit" at bounding box center [688, 310] width 78 height 21
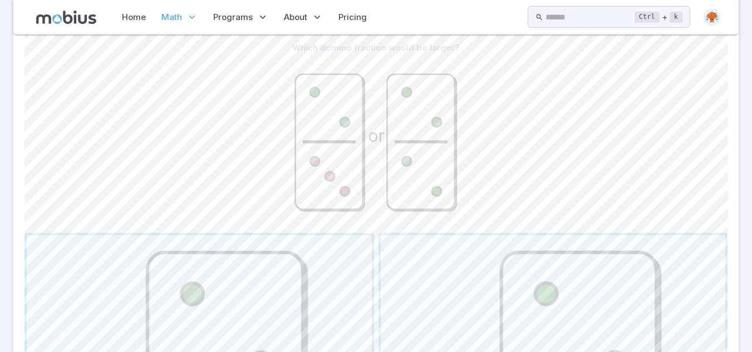
scroll to position [312, 0]
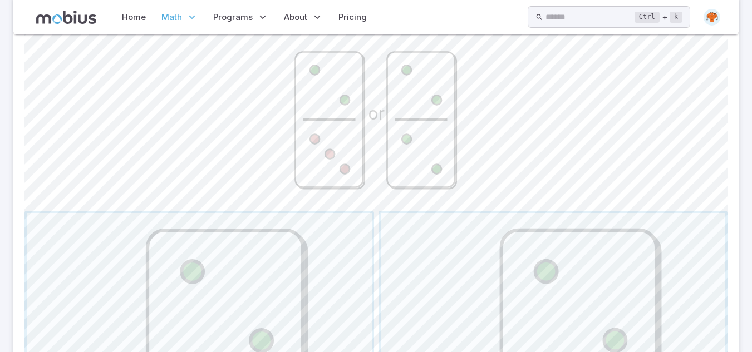
click at [409, 159] on icon at bounding box center [421, 119] width 68 height 135
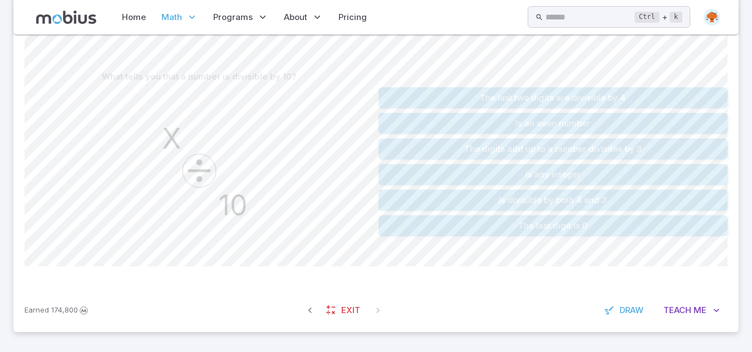
scroll to position [260, 0]
click at [677, 309] on span "Teach" at bounding box center [677, 310] width 28 height 12
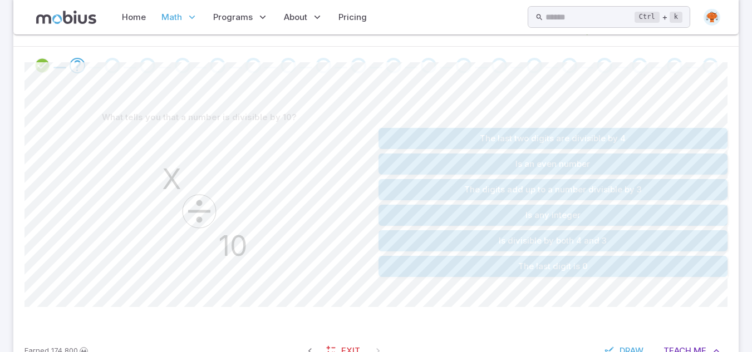
scroll to position [221, 0]
click at [588, 268] on button "The last digit is 0" at bounding box center [553, 265] width 350 height 21
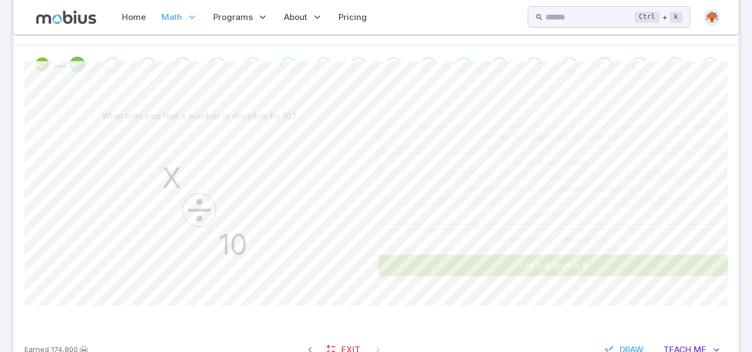
scroll to position [149, 0]
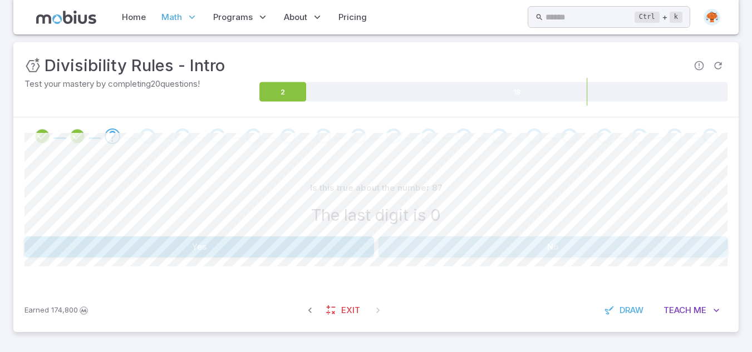
click at [448, 248] on button "No" at bounding box center [553, 247] width 350 height 21
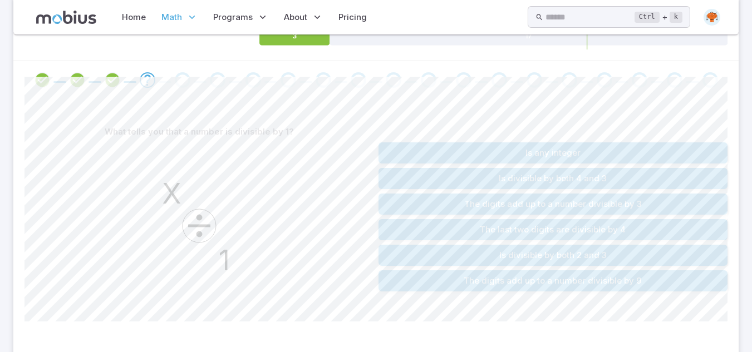
scroll to position [216, 0]
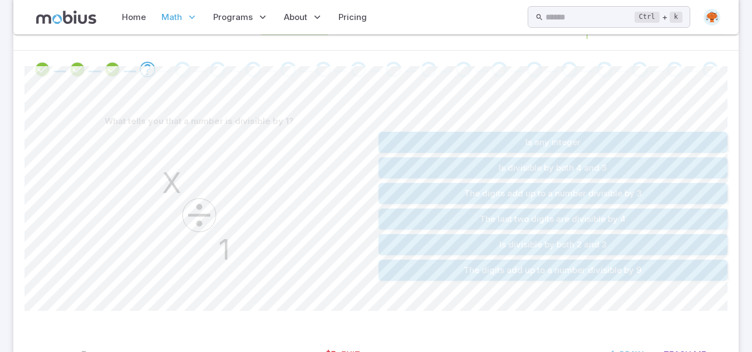
click at [549, 144] on button "Is any integer" at bounding box center [553, 142] width 350 height 21
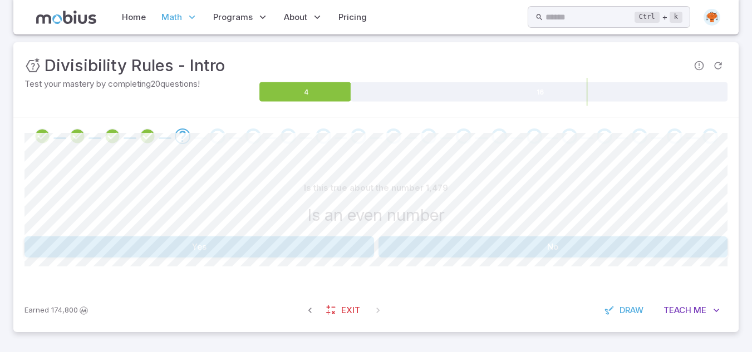
scroll to position [149, 0]
click at [481, 243] on button "No" at bounding box center [553, 247] width 350 height 21
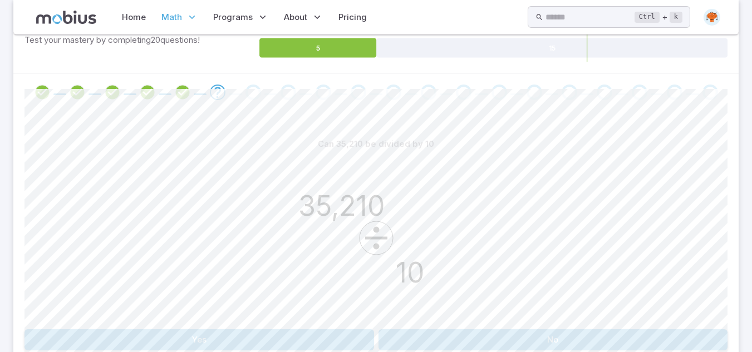
scroll to position [286, 0]
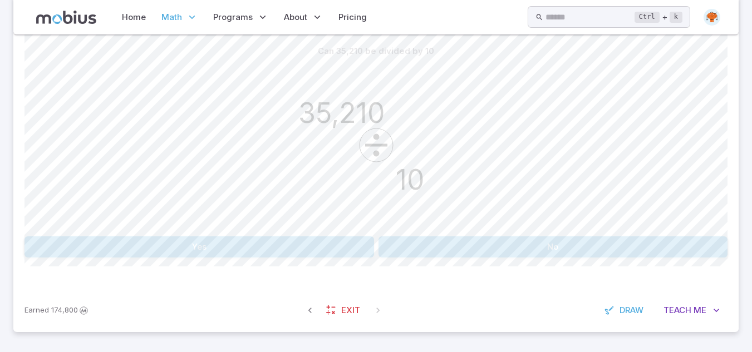
click at [331, 235] on div "Can 35,210 be divided by 10 35,210 10 Yes No" at bounding box center [375, 149] width 703 height 217
click at [338, 242] on button "Yes" at bounding box center [199, 247] width 350 height 21
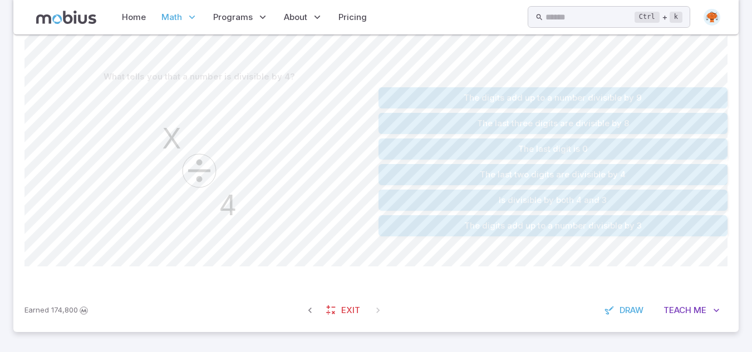
scroll to position [260, 0]
click at [695, 308] on span "Me" at bounding box center [699, 310] width 13 height 12
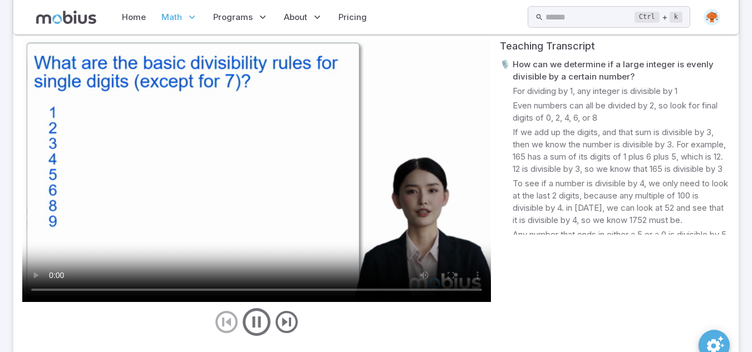
scroll to position [355, 0]
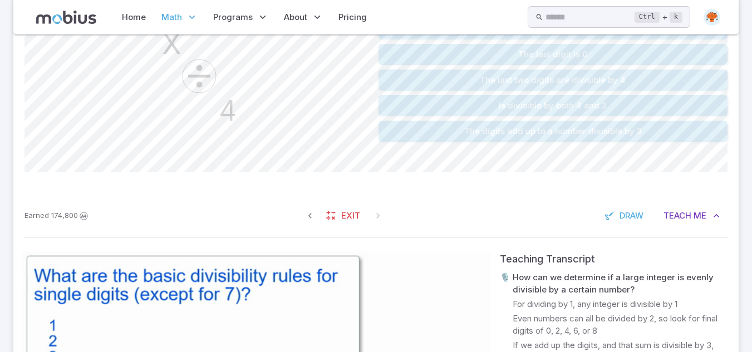
click at [583, 83] on button "The last two digits are divisible by 4" at bounding box center [553, 80] width 350 height 21
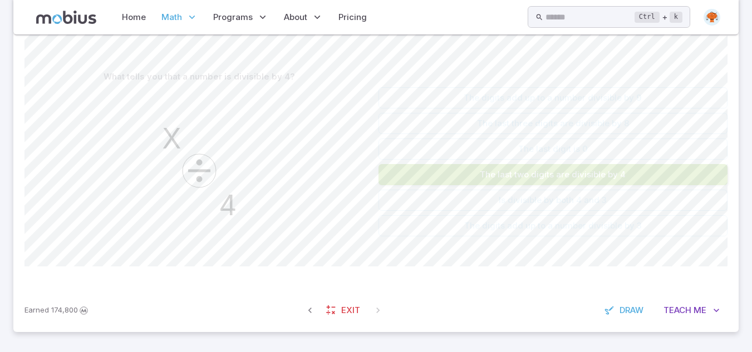
scroll to position [260, 0]
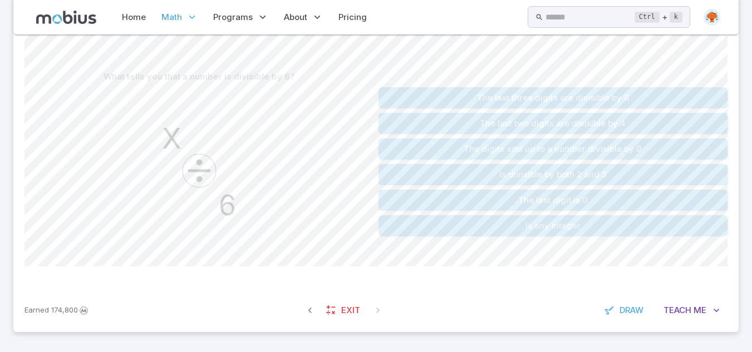
click at [551, 171] on button "Is divisible by both 2 and 3" at bounding box center [553, 174] width 350 height 21
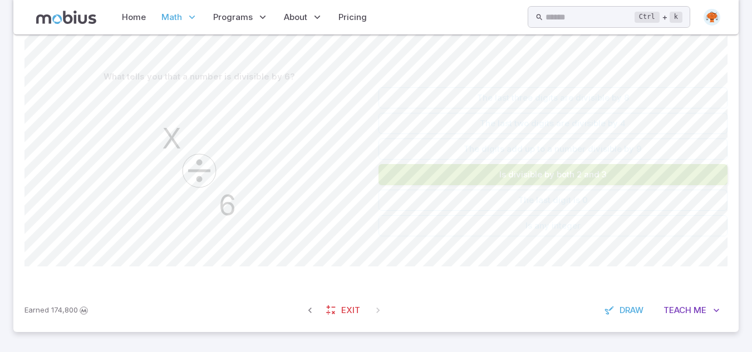
scroll to position [206, 0]
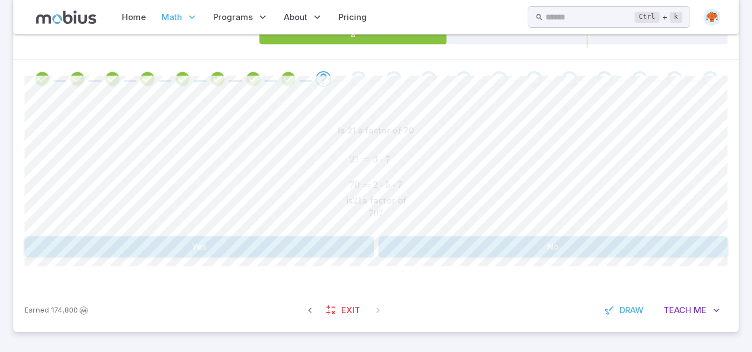
click at [304, 249] on button "Yes" at bounding box center [199, 247] width 350 height 21
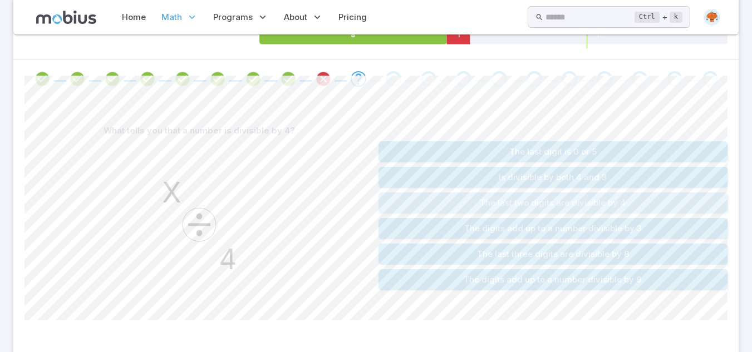
click at [565, 201] on button "The last two digits are divisible by 4" at bounding box center [553, 203] width 350 height 21
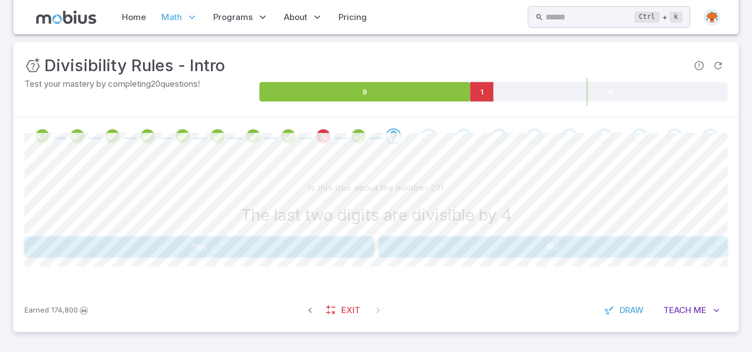
scroll to position [149, 0]
click at [488, 249] on button "No" at bounding box center [553, 247] width 350 height 21
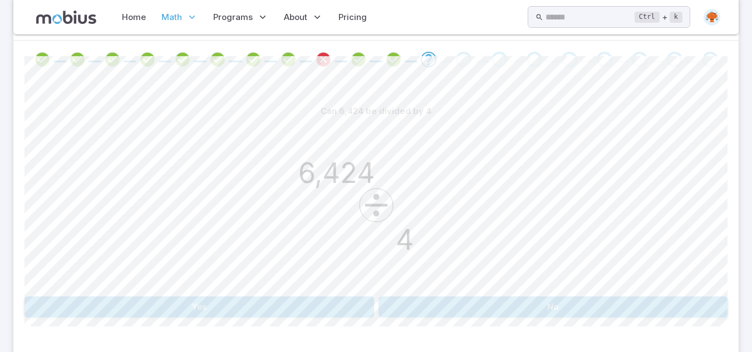
scroll to position [286, 0]
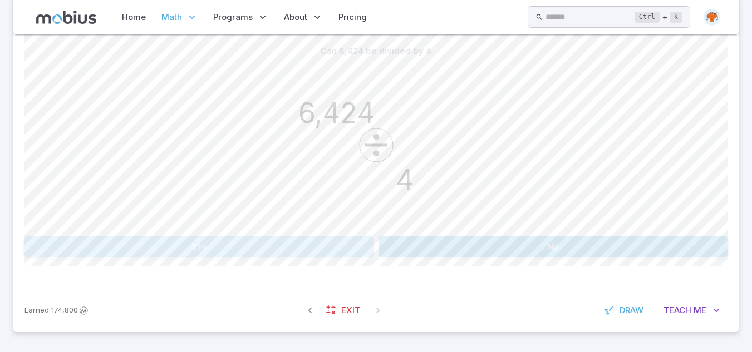
click at [286, 251] on button "Yes" at bounding box center [199, 247] width 350 height 21
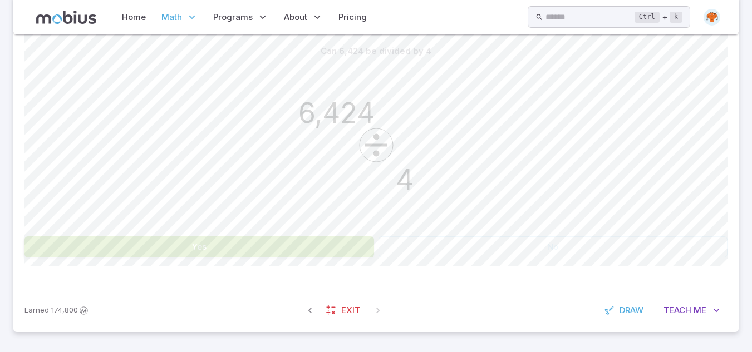
scroll to position [217, 0]
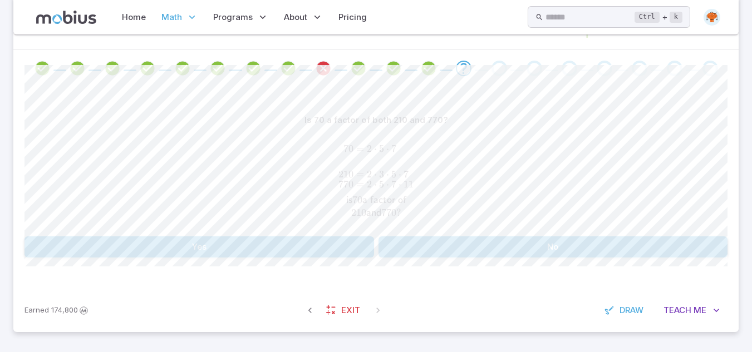
click at [315, 248] on button "Yes" at bounding box center [199, 247] width 350 height 21
click at [277, 252] on button "Yes" at bounding box center [199, 248] width 350 height 21
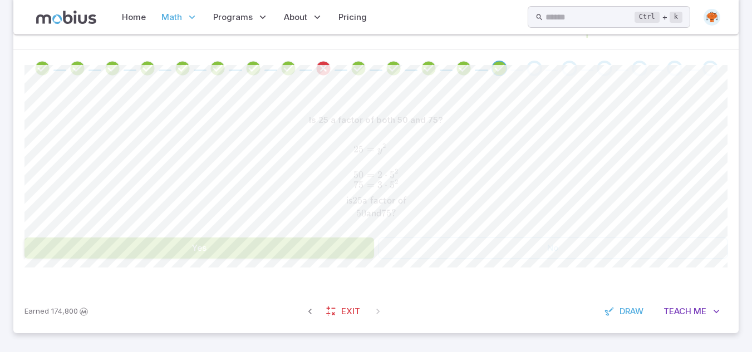
scroll to position [206, 0]
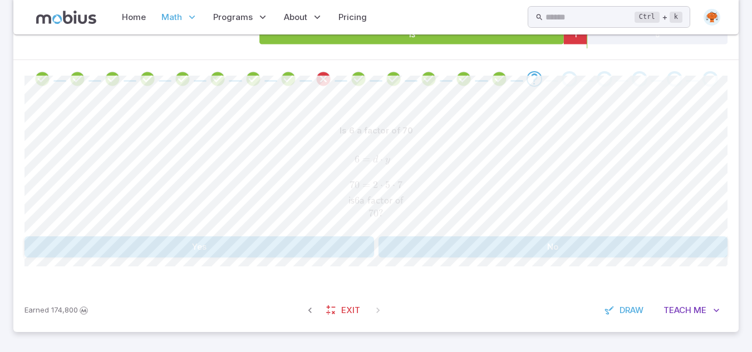
click at [541, 242] on button "No" at bounding box center [553, 247] width 350 height 21
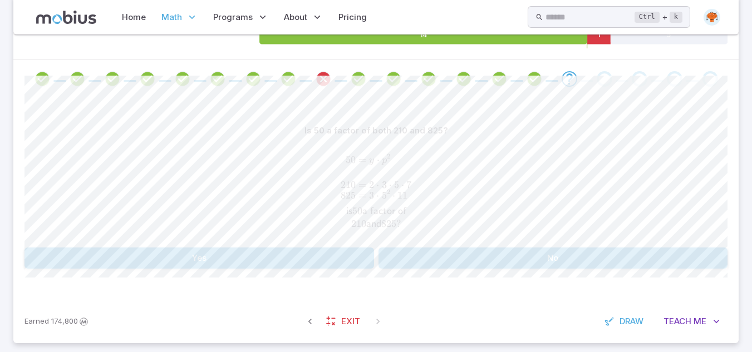
click at [415, 263] on button "No" at bounding box center [553, 258] width 350 height 21
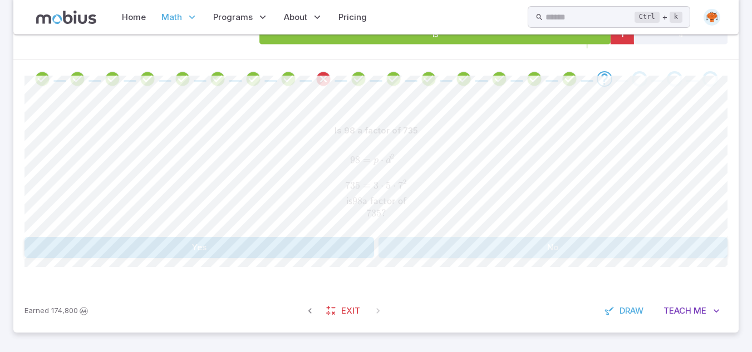
click at [444, 255] on button "No" at bounding box center [553, 247] width 350 height 21
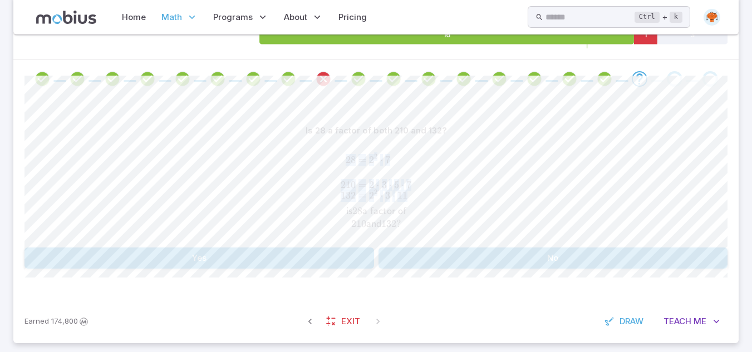
drag, startPoint x: 530, startPoint y: 123, endPoint x: 451, endPoint y: 183, distance: 99.7
click at [451, 183] on div "Is 28 a factor of both 210 and 132? 28 = 2 2 ⋅ 7 210 = 2 ⋅ 3 ⋅ 5 ⋅ 7 132 = 2 2 …" at bounding box center [375, 181] width 703 height 123
click at [403, 189] on span at bounding box center [383, 194] width 55 height 23
click at [470, 255] on button "No" at bounding box center [553, 258] width 350 height 21
click at [557, 258] on button "No" at bounding box center [553, 257] width 350 height 21
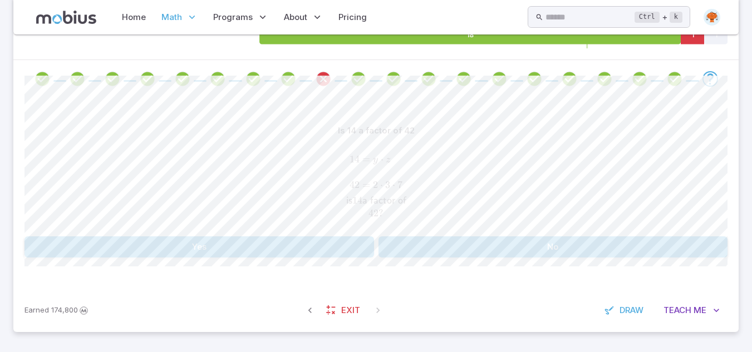
click at [530, 251] on button "No" at bounding box center [553, 247] width 350 height 21
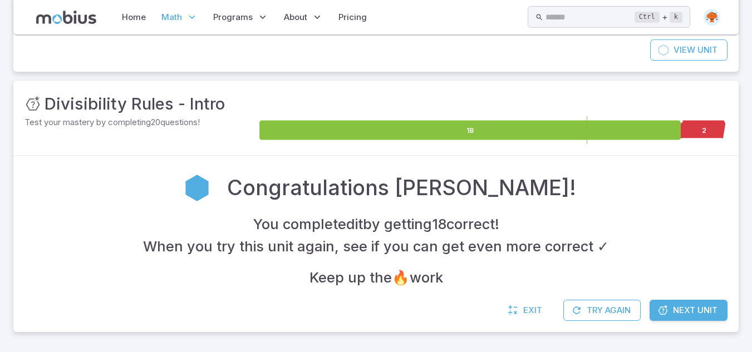
scroll to position [111, 0]
click at [667, 313] on icon at bounding box center [662, 310] width 11 height 11
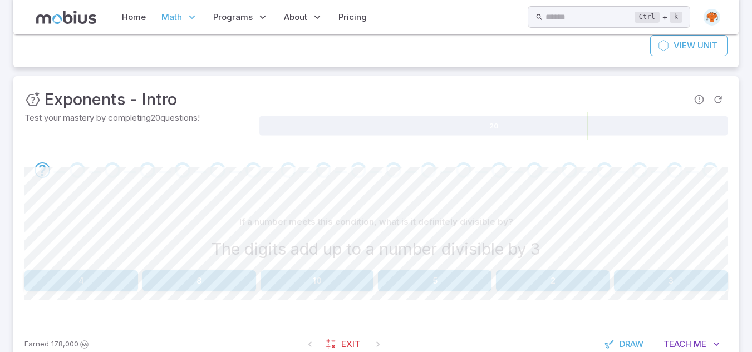
scroll to position [149, 0]
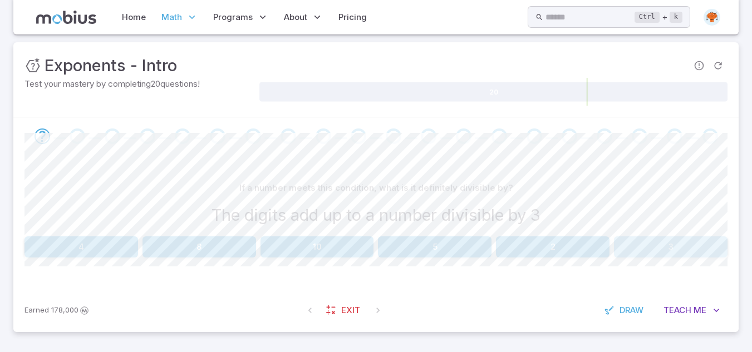
click at [662, 255] on button "3" at bounding box center [671, 247] width 114 height 21
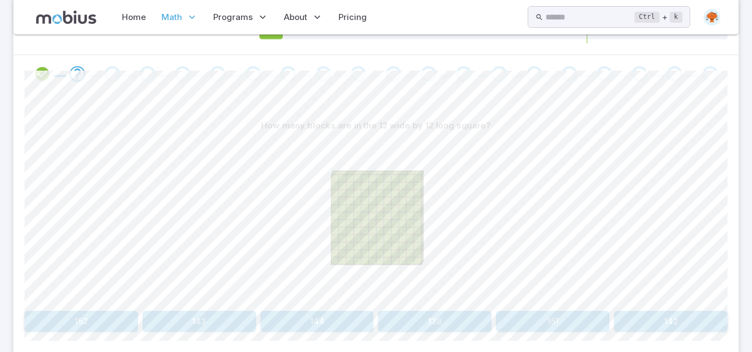
scroll to position [260, 0]
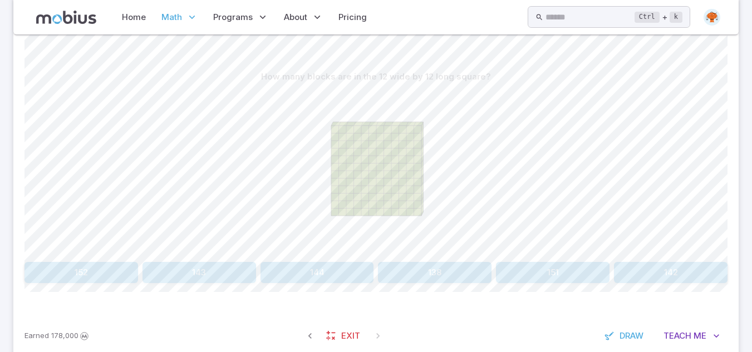
click at [343, 276] on button "144" at bounding box center [317, 272] width 114 height 21
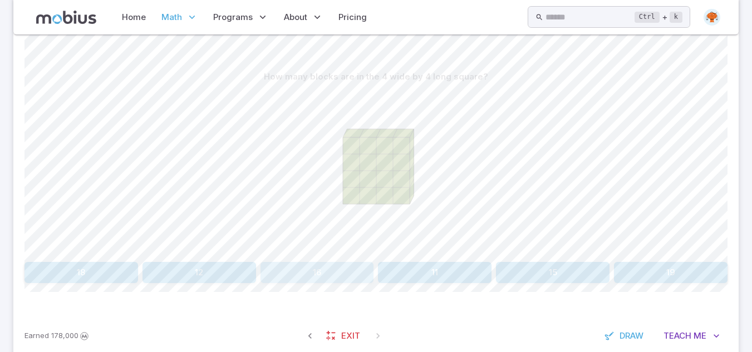
click at [343, 276] on button "16" at bounding box center [317, 272] width 114 height 21
click at [164, 275] on button "4 cubed" at bounding box center [140, 272] width 232 height 21
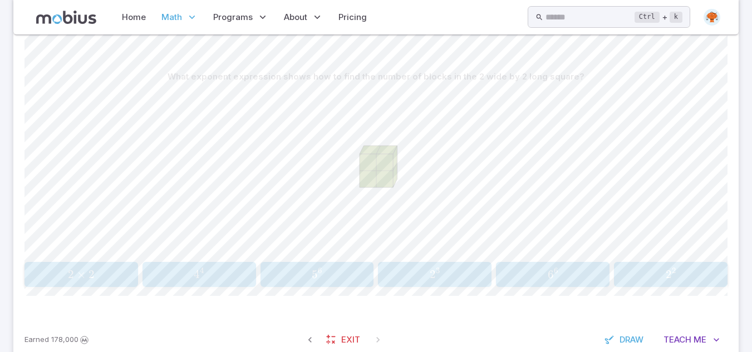
click at [676, 283] on div "2 2 2^{2} 2 2" at bounding box center [671, 275] width 106 height 16
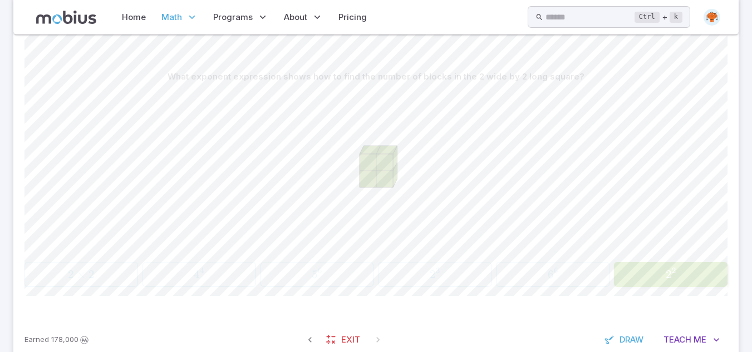
scroll to position [154, 0]
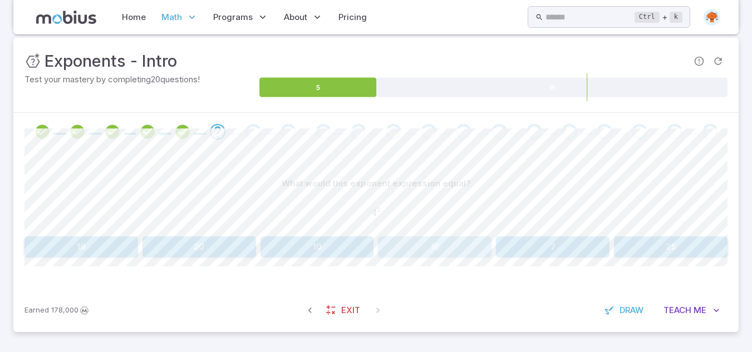
click at [447, 255] on button "16" at bounding box center [435, 247] width 114 height 21
click at [674, 248] on button "6 cubed" at bounding box center [612, 247] width 232 height 21
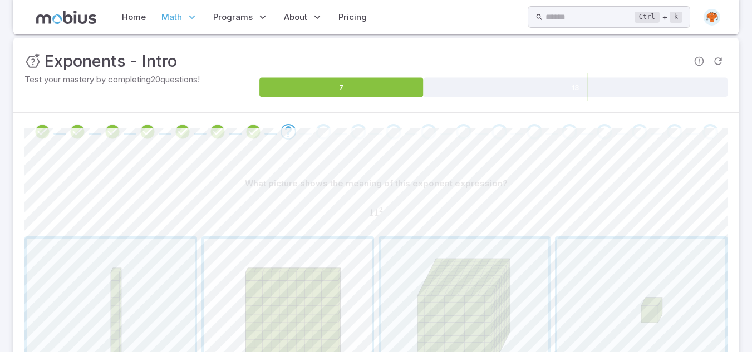
click at [297, 317] on span "button" at bounding box center [288, 323] width 168 height 168
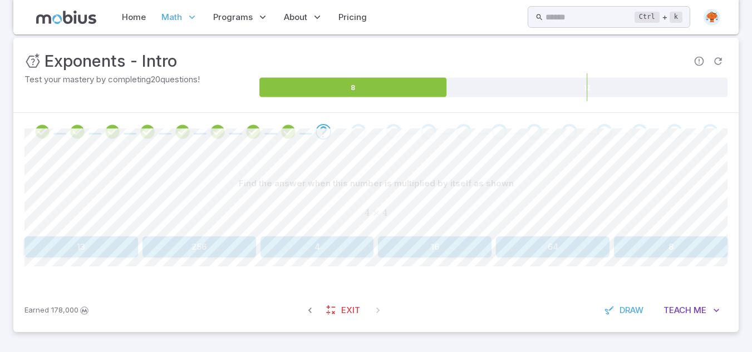
click at [423, 244] on button "16" at bounding box center [435, 247] width 114 height 21
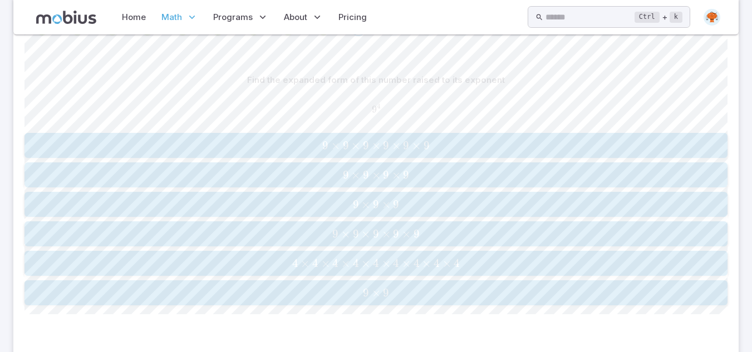
scroll to position [260, 0]
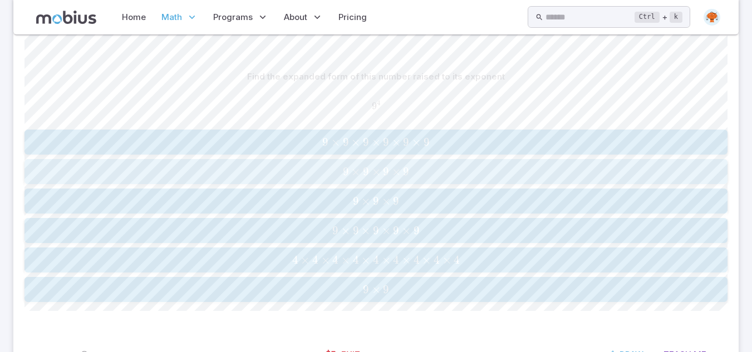
click at [381, 170] on span "9 ×" at bounding box center [373, 172] width 20 height 14
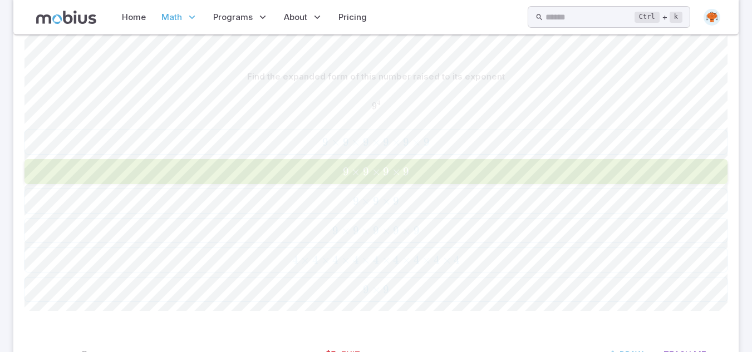
scroll to position [154, 0]
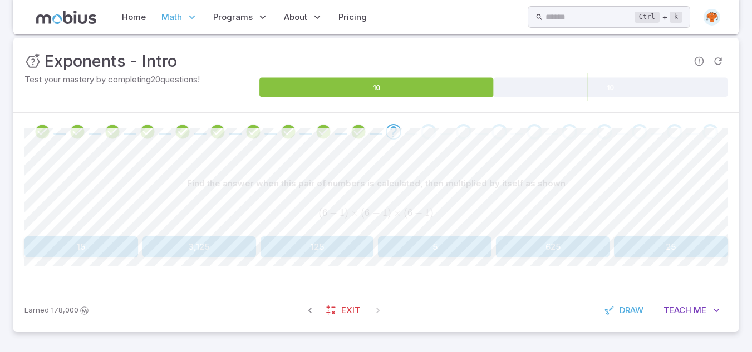
click at [593, 131] on span at bounding box center [605, 132] width 26 height 16
click at [589, 131] on div at bounding box center [604, 132] width 35 height 16
drag, startPoint x: 449, startPoint y: 263, endPoint x: 440, endPoint y: 255, distance: 12.3
click at [440, 255] on div "Find the answer when this pair of numbers is calculated, then multiplied by its…" at bounding box center [375, 220] width 703 height 138
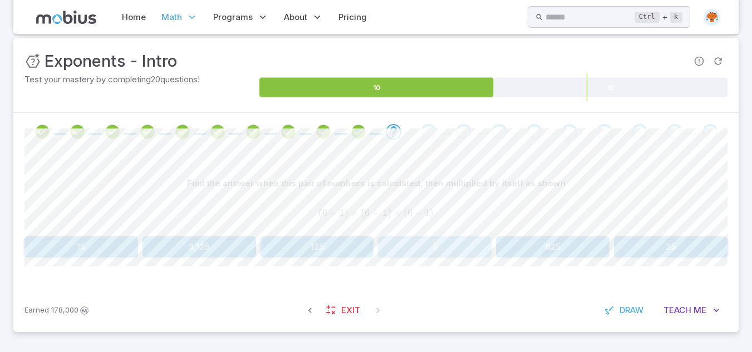
click at [440, 254] on button "5" at bounding box center [435, 247] width 114 height 21
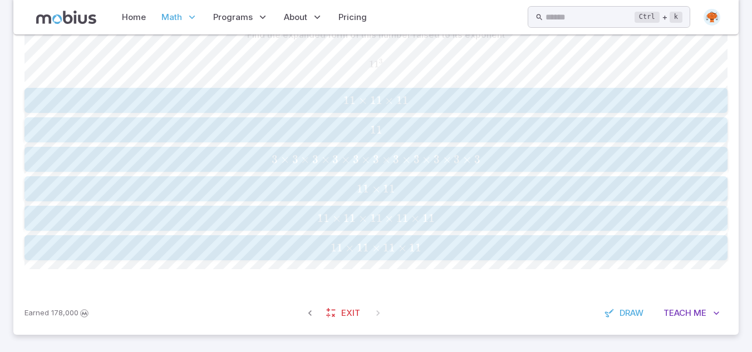
scroll to position [305, 0]
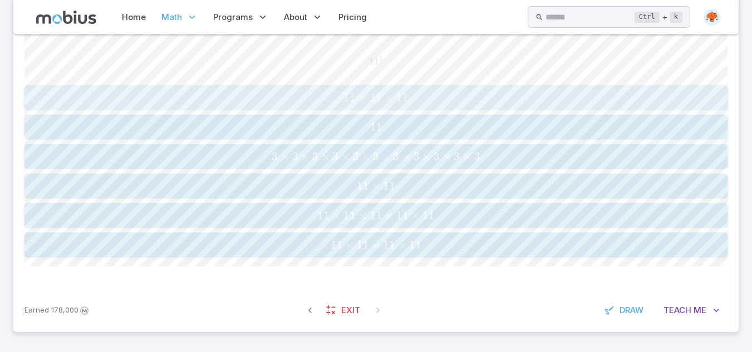
click at [406, 102] on span "11" at bounding box center [402, 98] width 12 height 14
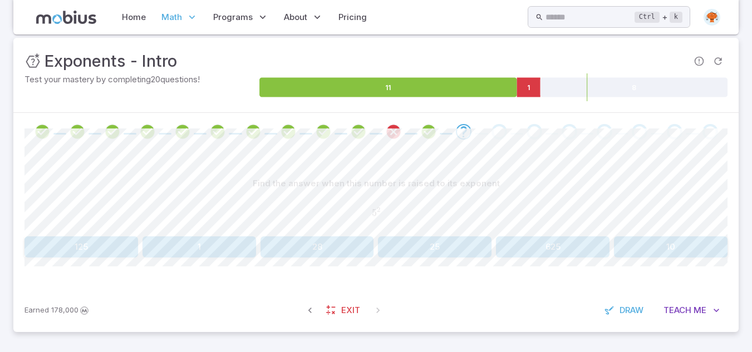
scroll to position [154, 0]
drag, startPoint x: 536, startPoint y: 101, endPoint x: 431, endPoint y: 132, distance: 109.5
click at [431, 132] on icon "Review your answer" at bounding box center [428, 132] width 17 height 17
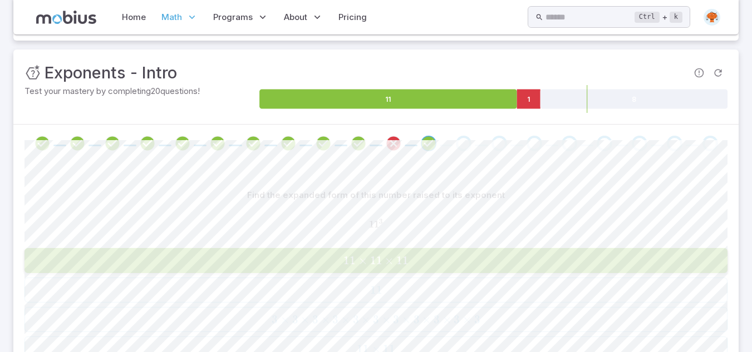
scroll to position [0, 0]
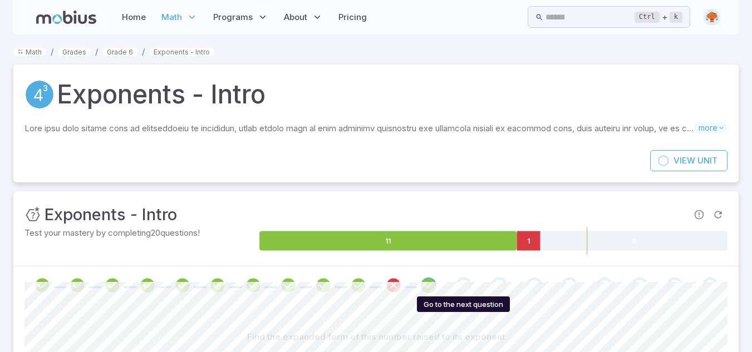
click at [463, 285] on div "Go to the next question" at bounding box center [464, 286] width 16 height 16
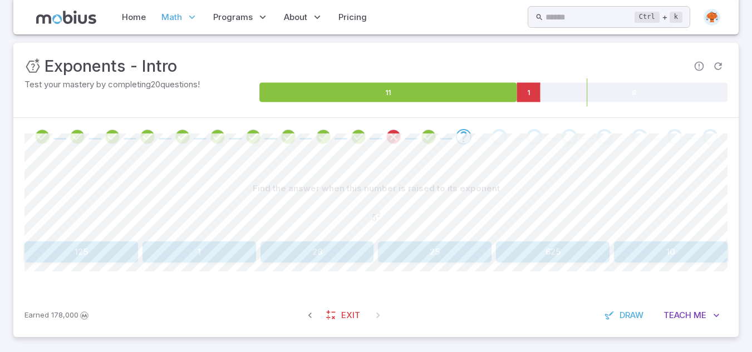
scroll to position [154, 0]
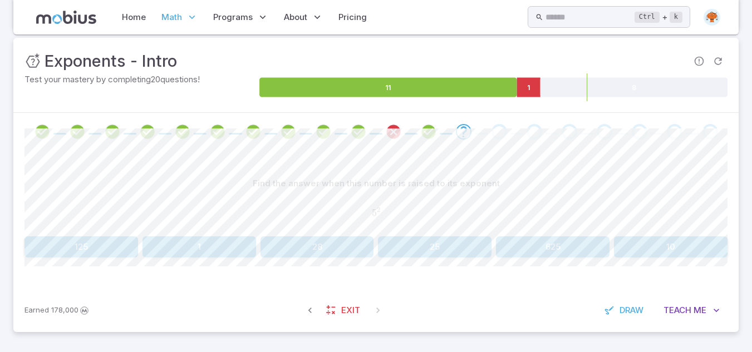
click at [424, 250] on button "25" at bounding box center [435, 247] width 114 height 21
click at [315, 256] on button "b = 2" at bounding box center [317, 247] width 114 height 21
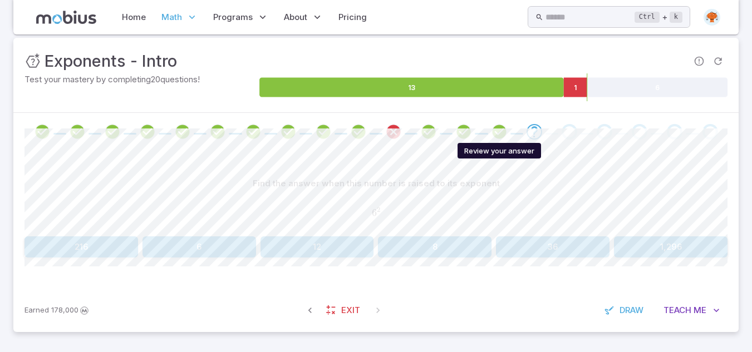
click at [505, 131] on icon "Review your answer" at bounding box center [499, 132] width 17 height 17
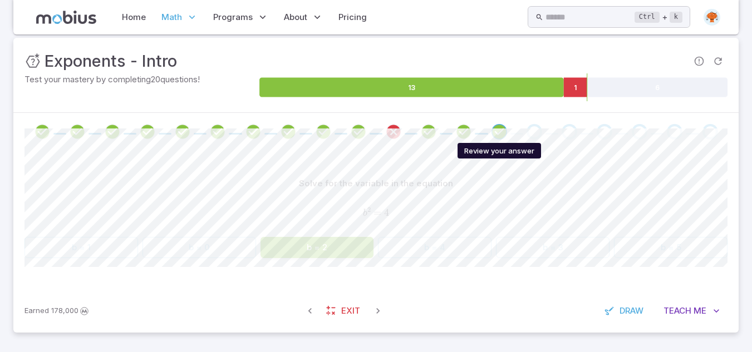
click at [498, 129] on icon "Review your answer" at bounding box center [499, 132] width 17 height 17
click at [531, 134] on div "Go to the next question" at bounding box center [534, 132] width 16 height 16
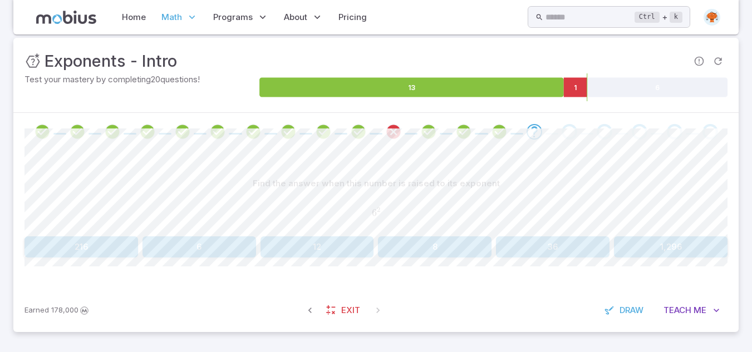
click at [576, 251] on button "36" at bounding box center [553, 247] width 114 height 21
click at [654, 248] on button "b = 7" at bounding box center [671, 247] width 114 height 21
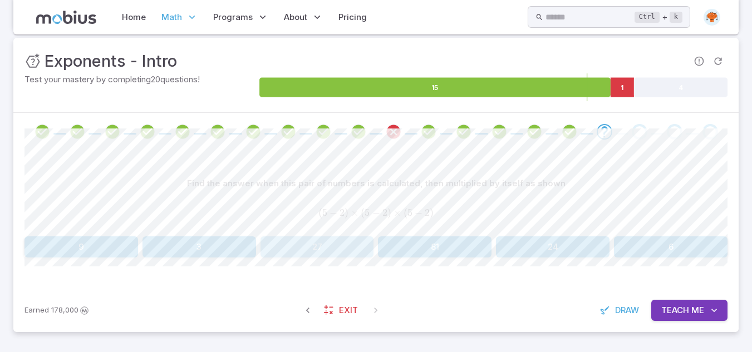
click at [337, 250] on button "27" at bounding box center [317, 247] width 114 height 21
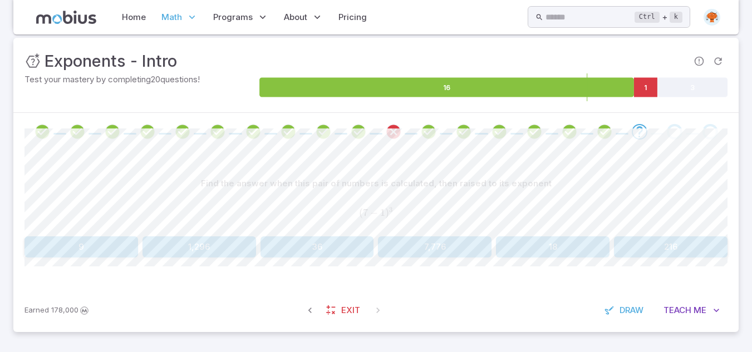
click at [327, 252] on button "36" at bounding box center [317, 247] width 114 height 21
click at [436, 244] on button "32" at bounding box center [435, 247] width 114 height 21
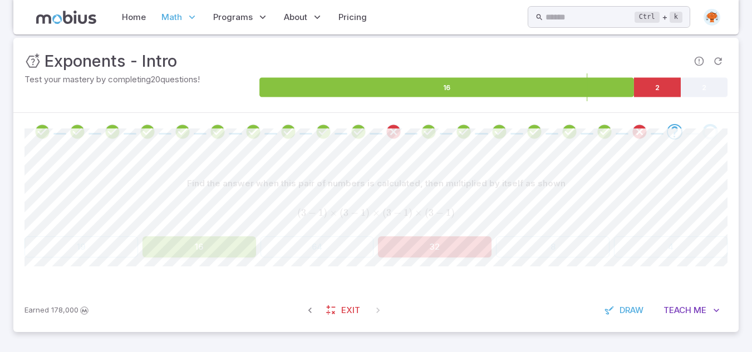
click at [436, 244] on button "32" at bounding box center [435, 247] width 114 height 21
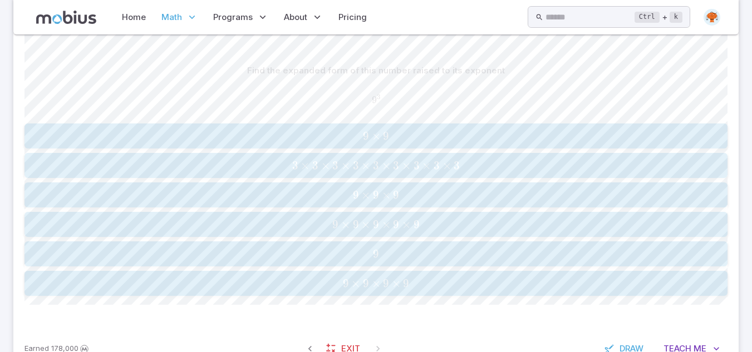
scroll to position [305, 0]
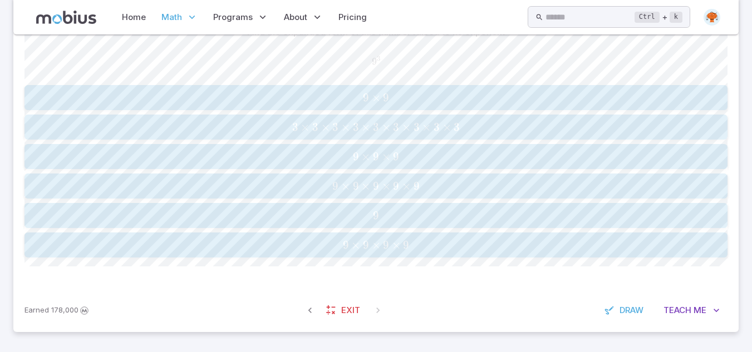
click at [372, 163] on span "9 ×" at bounding box center [363, 157] width 20 height 14
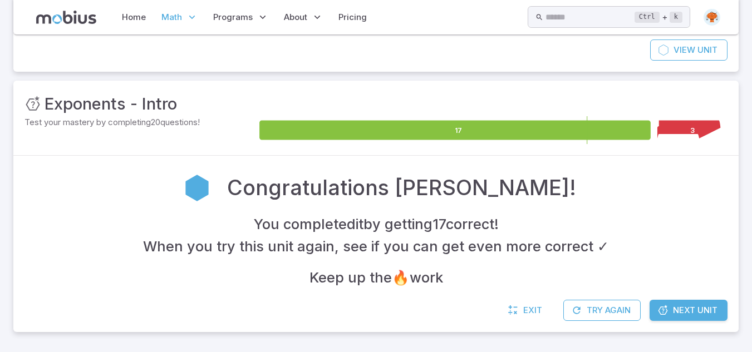
scroll to position [111, 0]
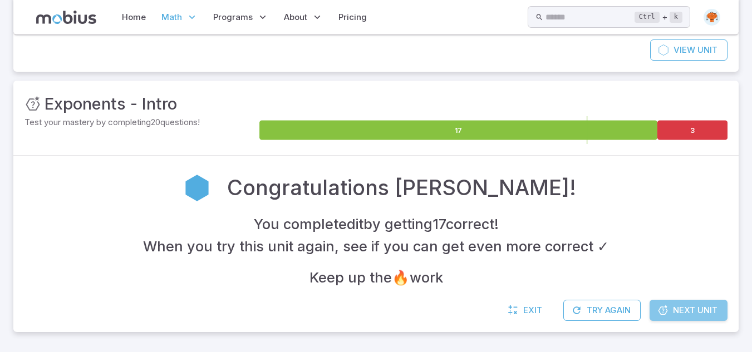
click at [674, 308] on span "Next Unit" at bounding box center [695, 310] width 45 height 12
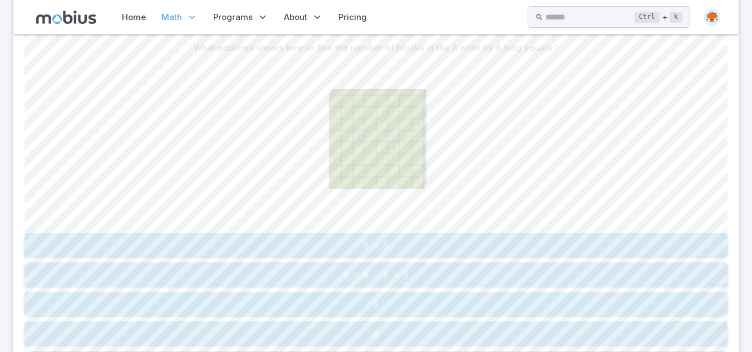
scroll to position [312, 0]
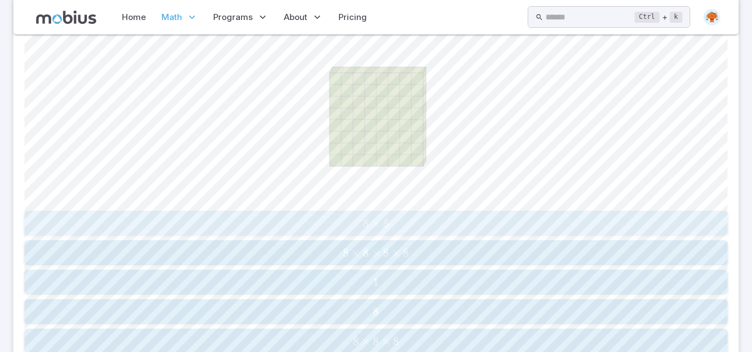
click at [407, 228] on span "8 × 8" at bounding box center [376, 223] width 696 height 14
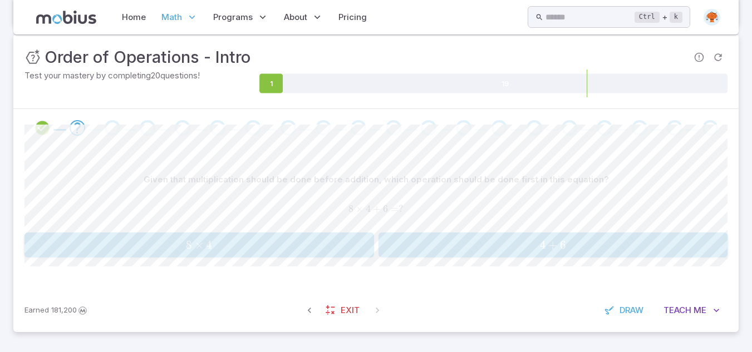
scroll to position [157, 0]
click at [280, 250] on span "8 × 4" at bounding box center [199, 245] width 342 height 14
click at [241, 255] on button "8 × 3 8\times3 8 × 3" at bounding box center [199, 245] width 350 height 25
click at [421, 239] on span "4 − 2" at bounding box center [553, 245] width 342 height 14
click at [290, 247] on span "2 + 4" at bounding box center [199, 245] width 342 height 14
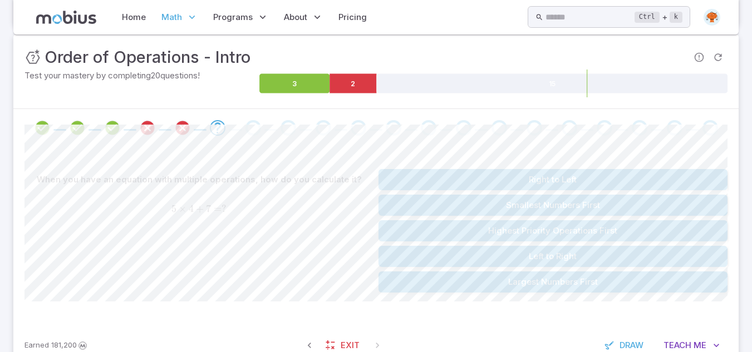
click at [499, 235] on button "Highest Priority Operations First" at bounding box center [553, 230] width 350 height 21
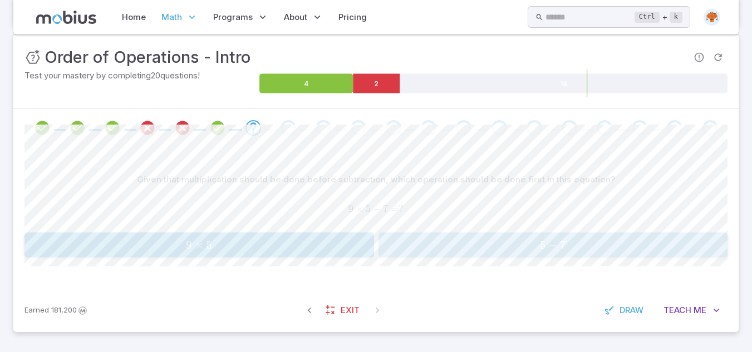
click at [440, 234] on button "5 − 7 5 - 7 5 − 7" at bounding box center [553, 245] width 350 height 25
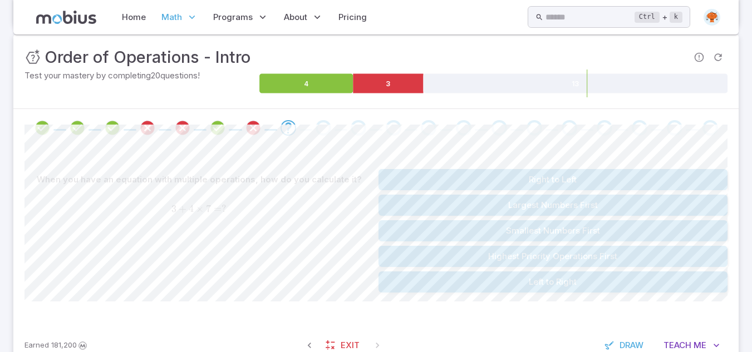
click at [566, 255] on button "Highest Priority Operations First" at bounding box center [553, 256] width 350 height 21
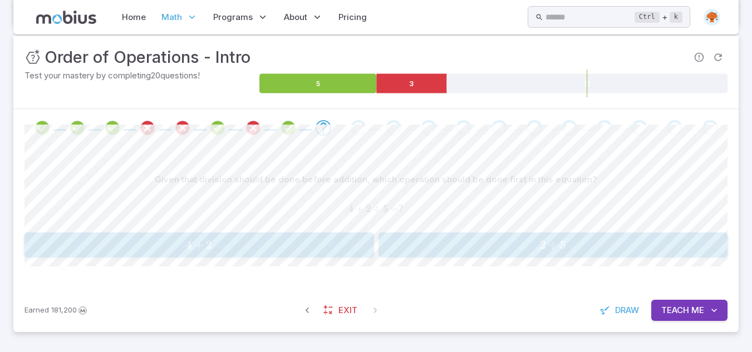
click at [279, 250] on span "4 + 2" at bounding box center [199, 245] width 342 height 14
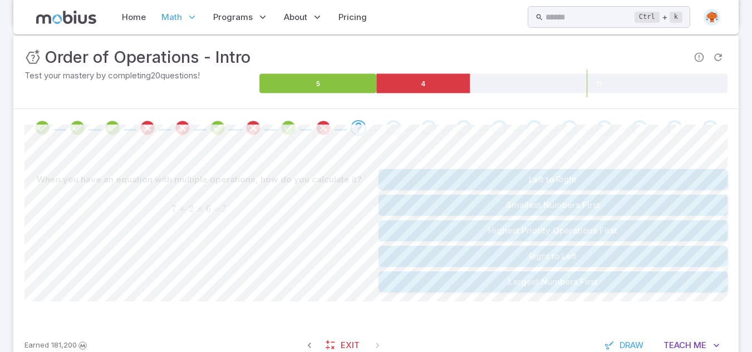
click at [560, 228] on button "Highest Priority Operations First" at bounding box center [553, 230] width 350 height 21
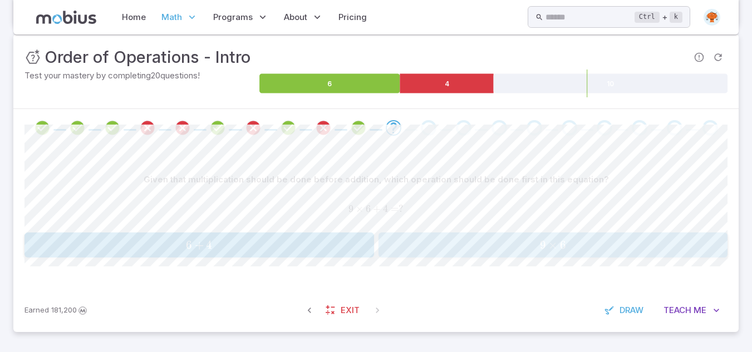
click at [440, 252] on span "9 × 6" at bounding box center [553, 245] width 342 height 14
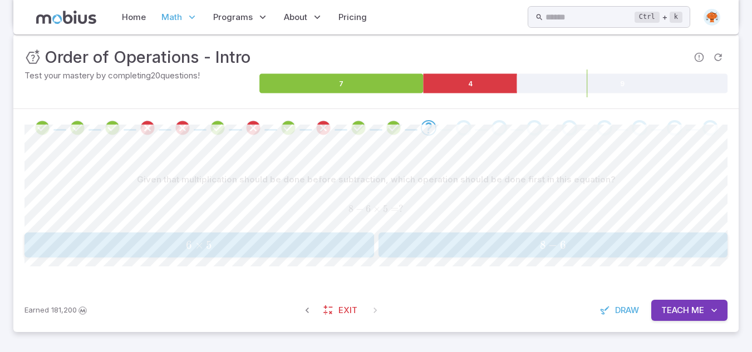
click at [290, 253] on div "6 × 5 6\times5 6 × 5" at bounding box center [199, 245] width 342 height 16
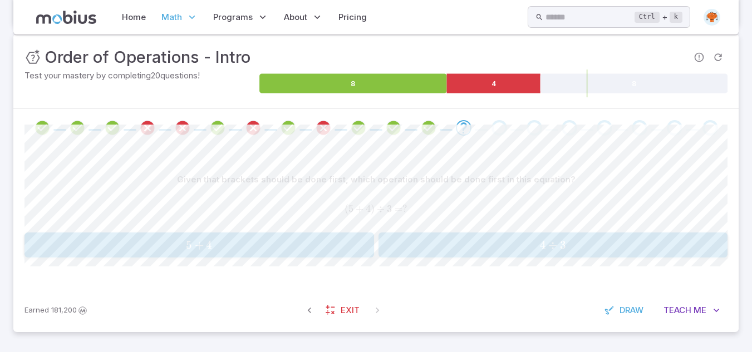
click at [313, 253] on div "5 + 4 5 + 4 5 + 4" at bounding box center [199, 245] width 342 height 16
click at [303, 246] on span "8 + 5" at bounding box center [199, 245] width 342 height 14
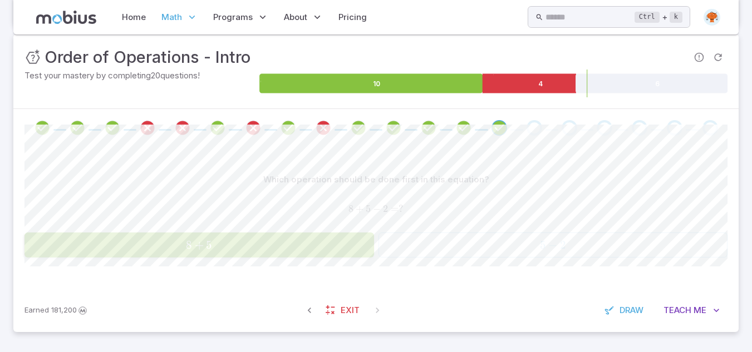
scroll to position [154, 0]
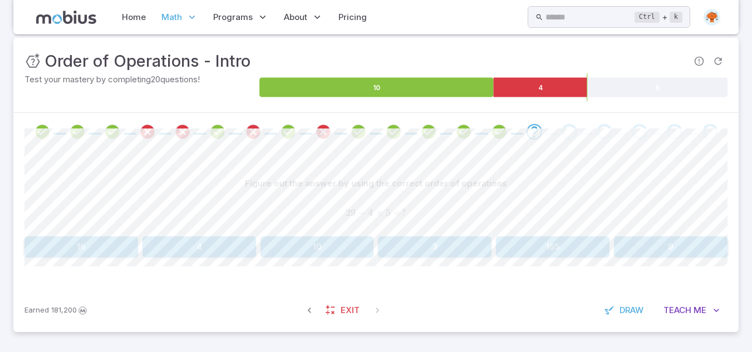
click at [651, 250] on button "9" at bounding box center [671, 247] width 114 height 21
click at [233, 247] on button "7" at bounding box center [199, 247] width 114 height 21
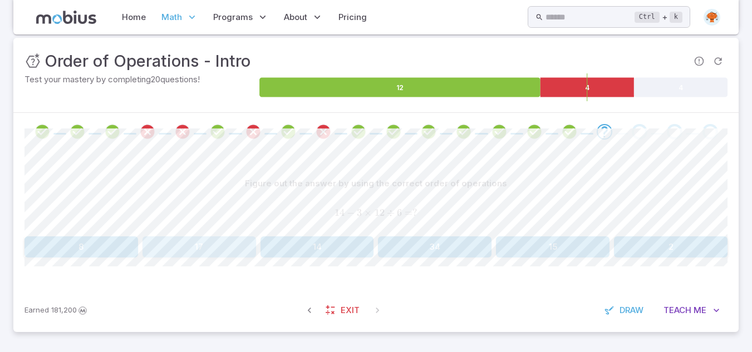
click at [233, 247] on button "17" at bounding box center [199, 247] width 114 height 21
click at [181, 241] on button "42" at bounding box center [199, 247] width 114 height 21
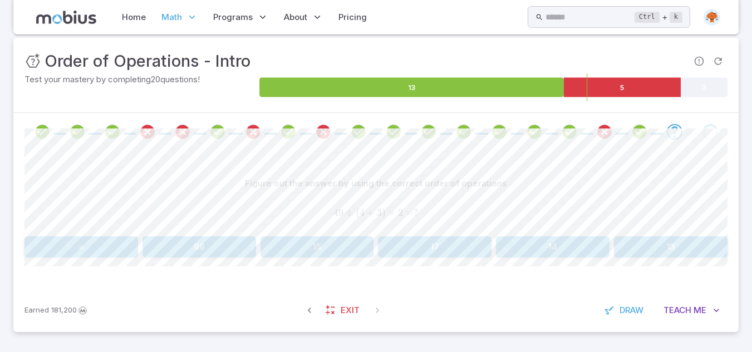
click at [573, 252] on button "14" at bounding box center [553, 247] width 114 height 21
click at [663, 244] on button "4" at bounding box center [671, 247] width 114 height 21
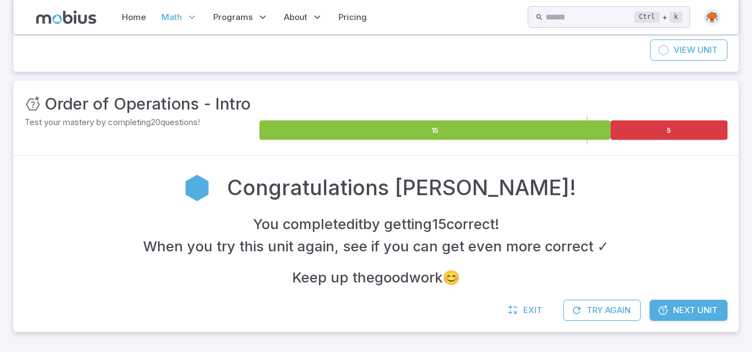
scroll to position [111, 0]
click at [697, 308] on span "Next Unit" at bounding box center [695, 310] width 45 height 12
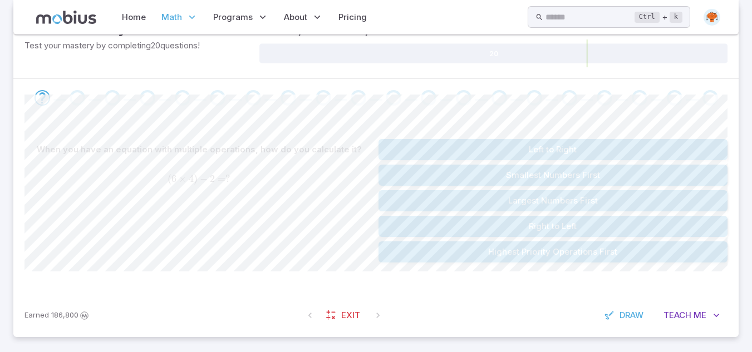
scroll to position [230, 0]
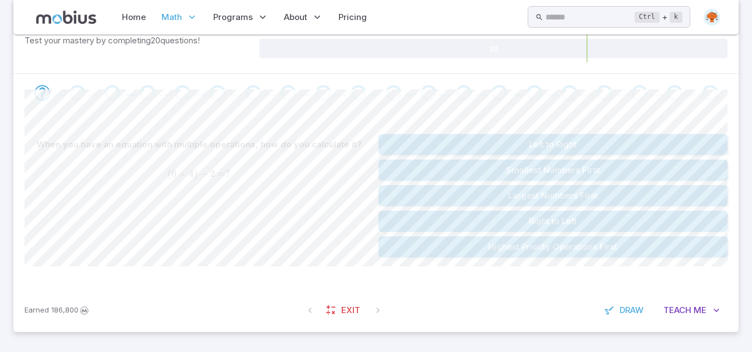
click at [557, 254] on button "Highest Priority Operations First" at bounding box center [553, 247] width 350 height 21
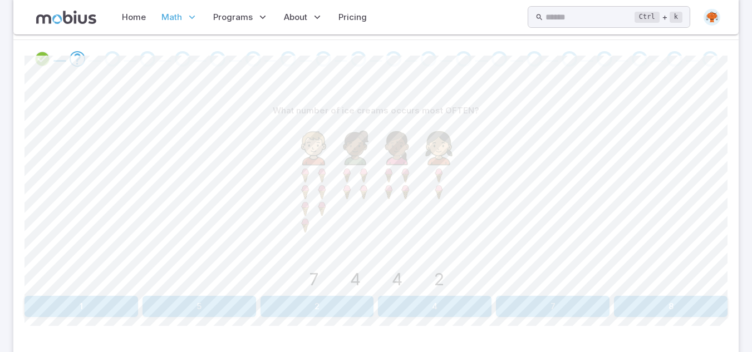
scroll to position [267, 0]
click at [319, 301] on button "2" at bounding box center [317, 304] width 114 height 21
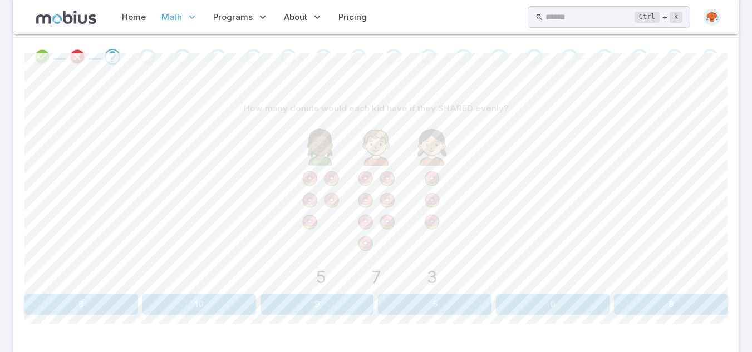
click at [408, 303] on button "5" at bounding box center [435, 304] width 114 height 21
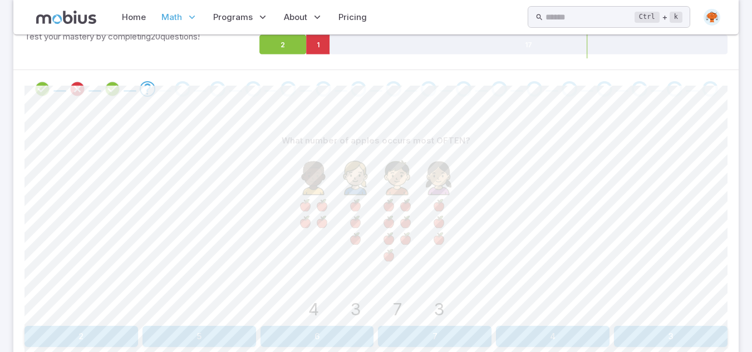
scroll to position [245, 0]
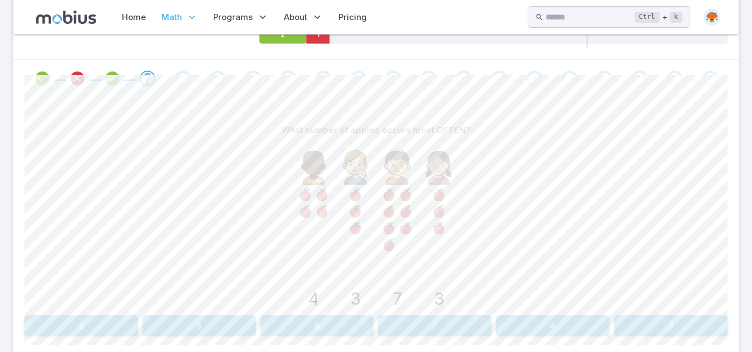
drag, startPoint x: 436, startPoint y: 191, endPoint x: 445, endPoint y: 227, distance: 36.6
click at [445, 227] on g at bounding box center [438, 212] width 17 height 50
click at [678, 327] on button "3" at bounding box center [671, 326] width 114 height 21
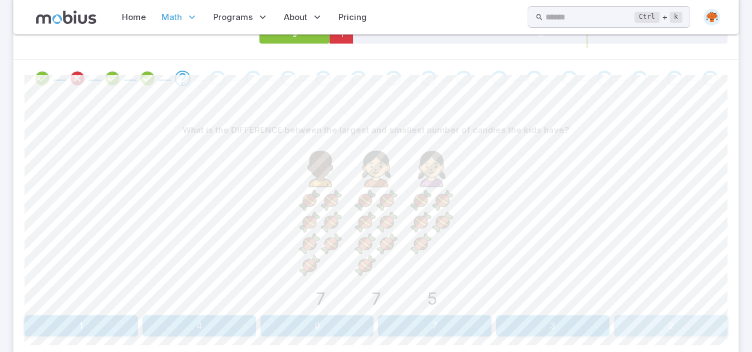
click at [636, 331] on button "2" at bounding box center [671, 326] width 114 height 21
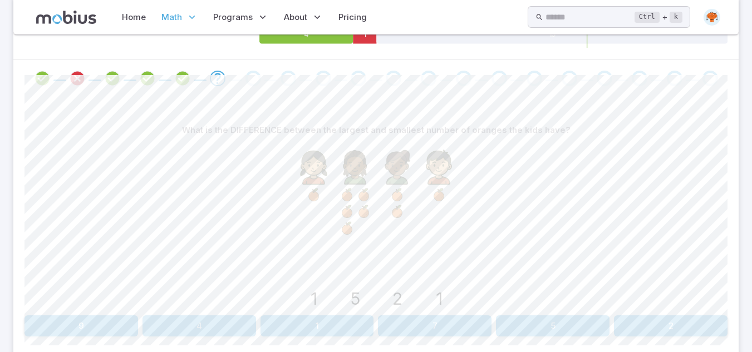
click at [333, 328] on button "1" at bounding box center [317, 326] width 114 height 21
click at [319, 332] on button "5" at bounding box center [317, 326] width 114 height 21
click at [525, 319] on button "5" at bounding box center [553, 326] width 114 height 21
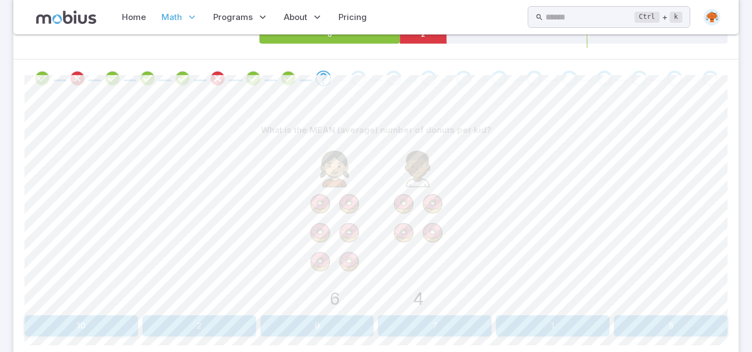
click at [666, 323] on button "5" at bounding box center [671, 326] width 114 height 21
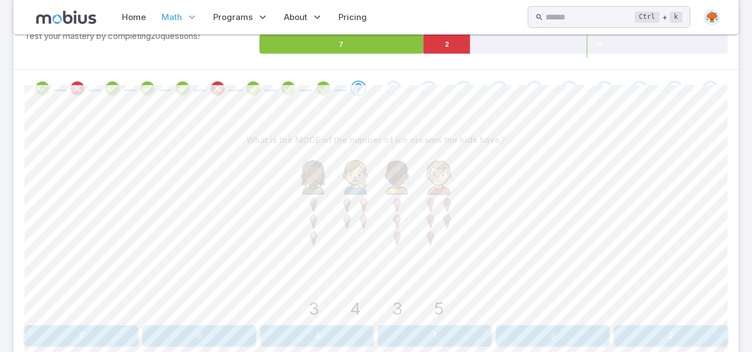
scroll to position [309, 0]
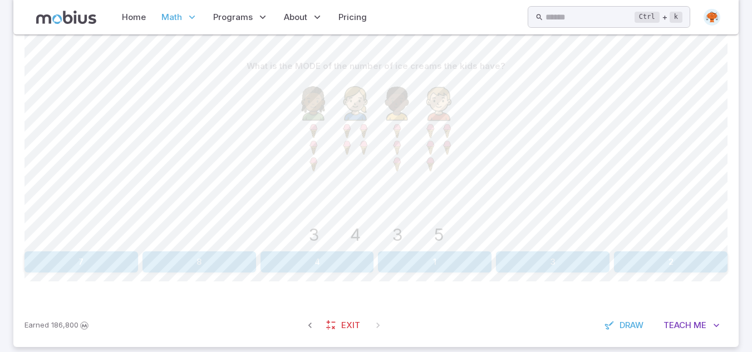
click at [577, 264] on button "3" at bounding box center [553, 262] width 114 height 21
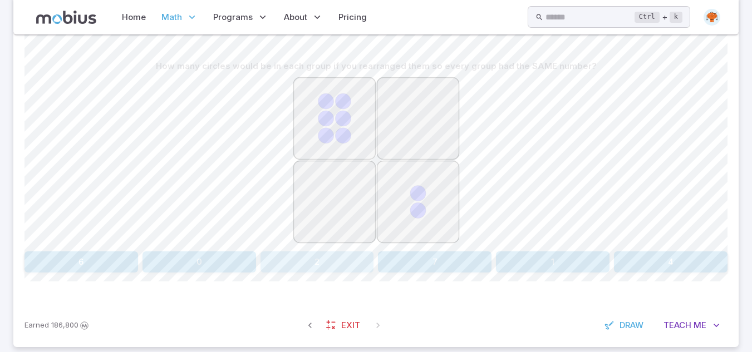
click at [347, 270] on button "2" at bounding box center [317, 262] width 114 height 21
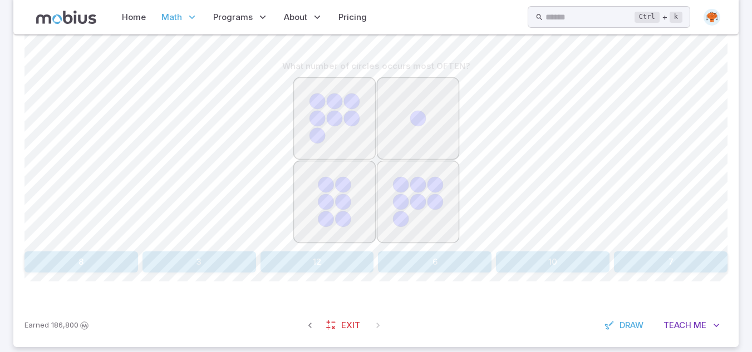
click at [644, 257] on button "7" at bounding box center [671, 262] width 114 height 21
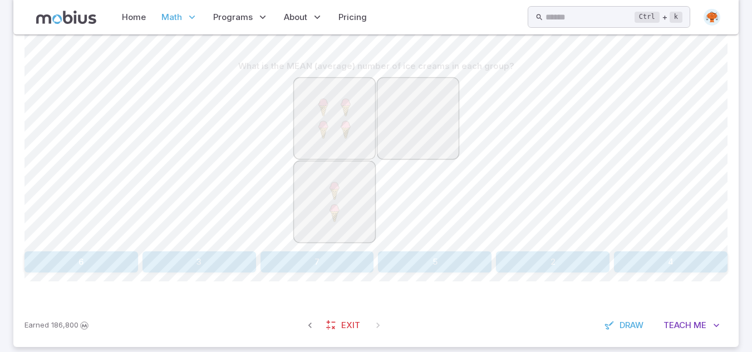
click at [644, 257] on button "4" at bounding box center [671, 262] width 114 height 21
click at [330, 274] on div "What is the DIFFERENCE between the largest and smallest number of candies in th…" at bounding box center [375, 168] width 703 height 270
click at [317, 266] on button "4" at bounding box center [317, 262] width 114 height 21
click at [580, 253] on button "10" at bounding box center [553, 262] width 114 height 21
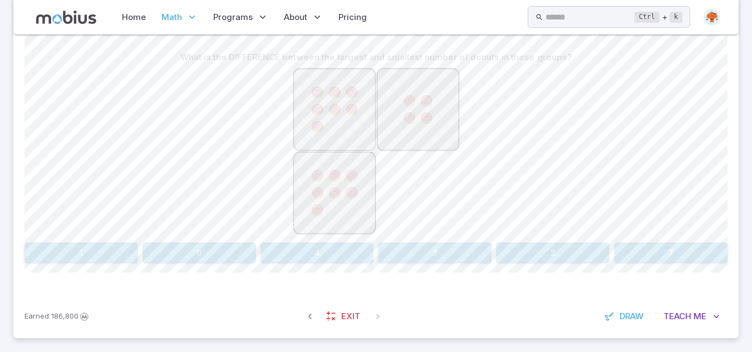
scroll to position [324, 0]
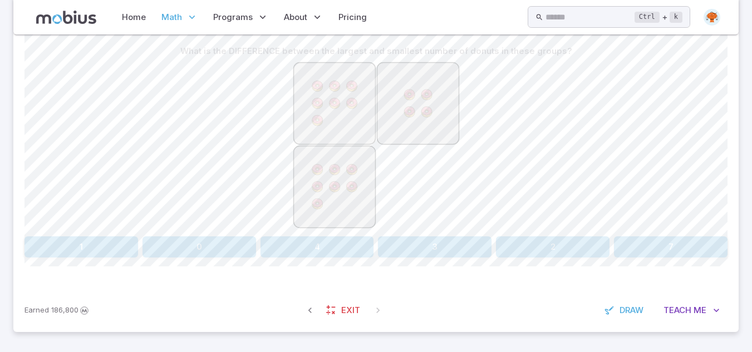
click at [582, 254] on button "2" at bounding box center [553, 247] width 114 height 21
click at [338, 253] on button "1" at bounding box center [317, 247] width 114 height 21
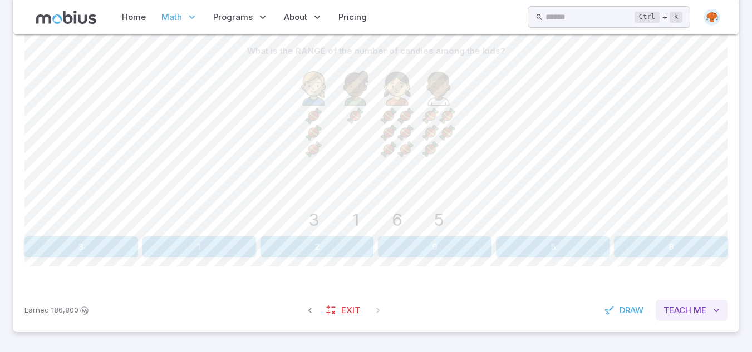
click at [692, 312] on button "Teach Me" at bounding box center [692, 310] width 72 height 21
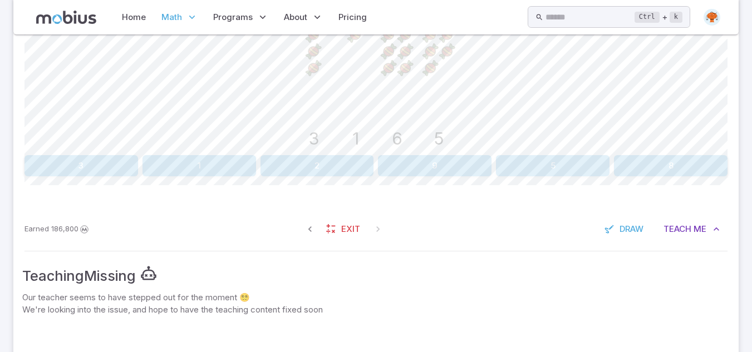
scroll to position [442, 0]
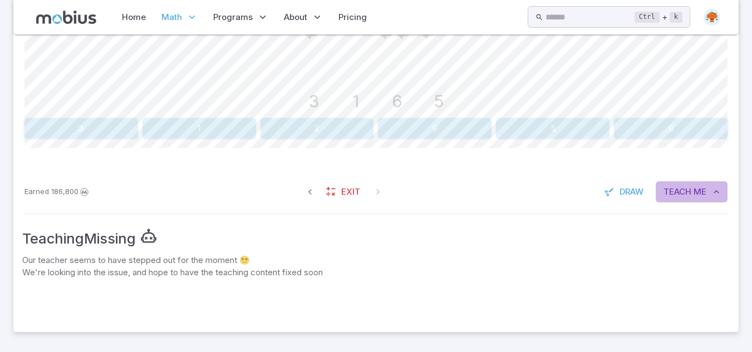
click at [676, 194] on span "Teach" at bounding box center [677, 192] width 28 height 12
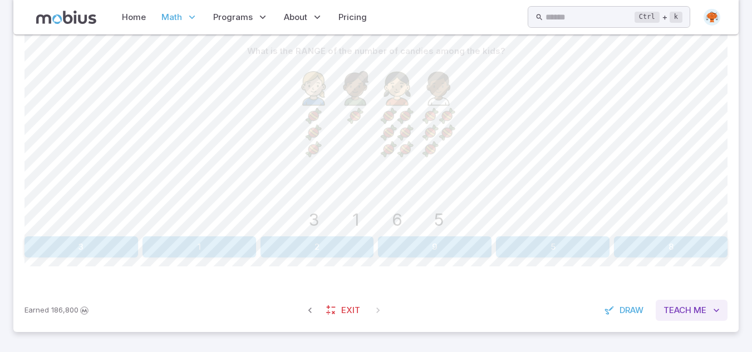
scroll to position [324, 0]
click at [513, 243] on button "5" at bounding box center [553, 247] width 114 height 21
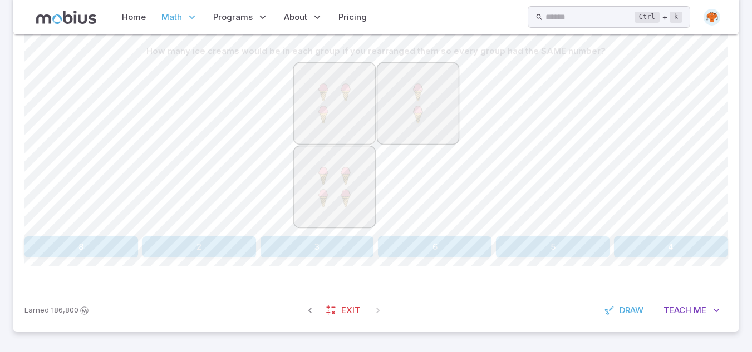
drag, startPoint x: 418, startPoint y: 108, endPoint x: 419, endPoint y: 125, distance: 16.7
click at [419, 125] on image at bounding box center [417, 114] width 21 height 21
drag, startPoint x: 457, startPoint y: 61, endPoint x: 383, endPoint y: 161, distance: 124.6
click at [383, 161] on div "How many ice creams would be in each group if you rearranged them so every grou…" at bounding box center [375, 136] width 703 height 191
click at [489, 122] on div at bounding box center [375, 147] width 703 height 170
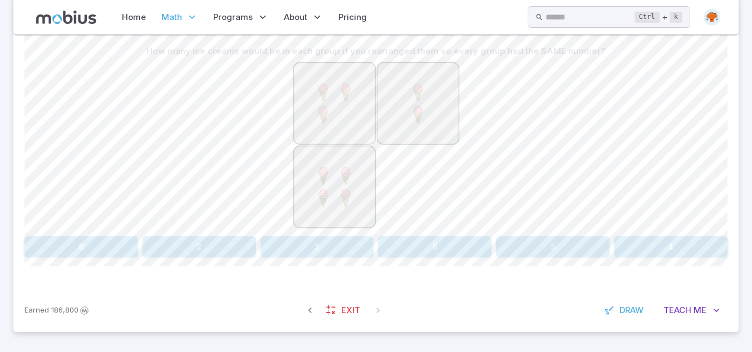
click at [313, 271] on div "How many ice creams would be in each group if you rearranged them so every grou…" at bounding box center [375, 153] width 703 height 270
click at [288, 239] on button "3" at bounding box center [317, 247] width 114 height 21
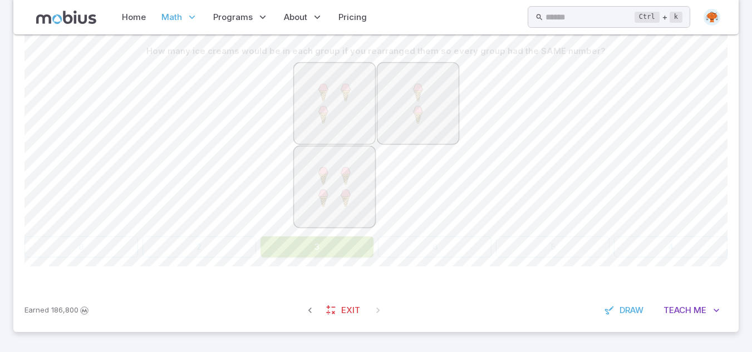
click at [288, 239] on button "3" at bounding box center [317, 247] width 114 height 21
click at [362, 250] on button "3" at bounding box center [317, 247] width 114 height 21
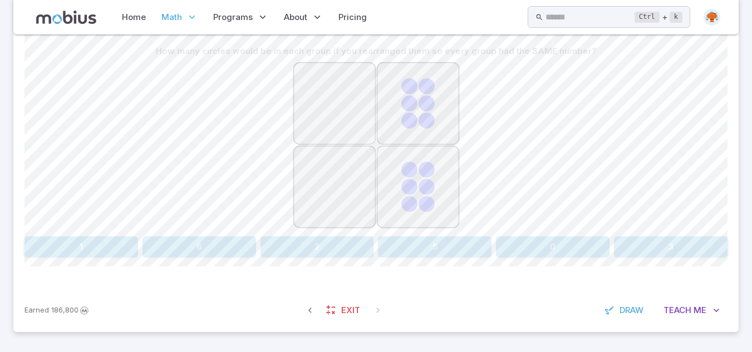
click at [643, 257] on button "3" at bounding box center [671, 247] width 114 height 21
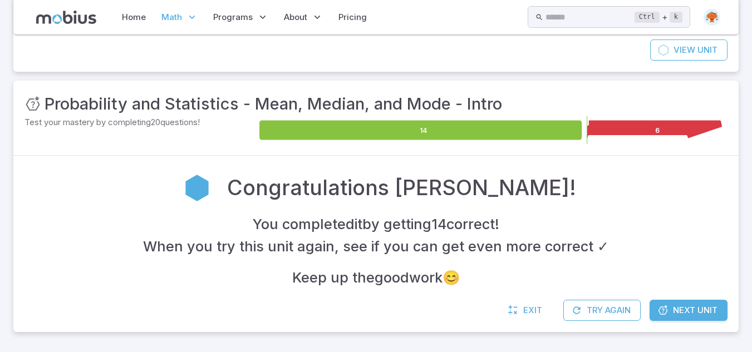
scroll to position [149, 0]
click at [682, 313] on span "Next Unit" at bounding box center [695, 310] width 45 height 12
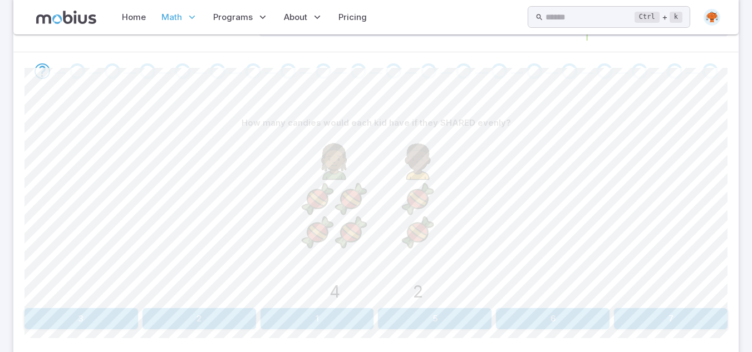
scroll to position [245, 0]
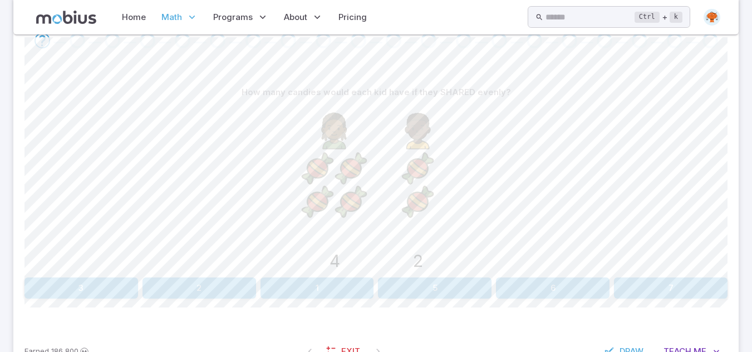
click at [77, 275] on div "How many candies would each kid have if they SHARED evenly? 4 2 3 2 1 5 6 7" at bounding box center [375, 190] width 703 height 217
click at [89, 288] on button "3" at bounding box center [81, 288] width 114 height 21
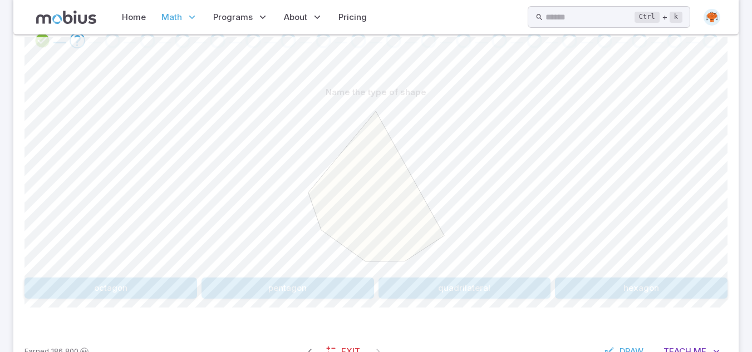
click at [682, 284] on button "hexagon" at bounding box center [641, 288] width 173 height 21
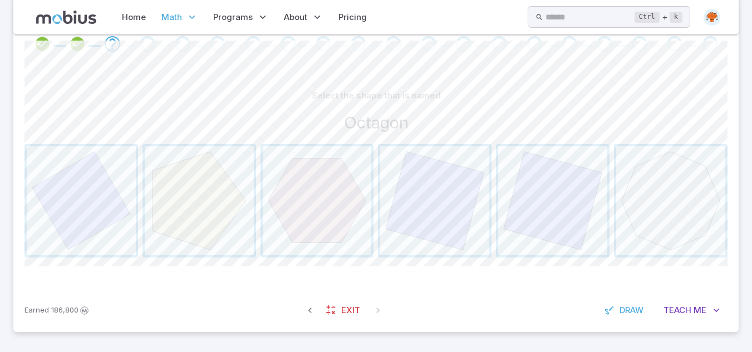
scroll to position [242, 0]
click at [668, 245] on span "button" at bounding box center [670, 200] width 109 height 109
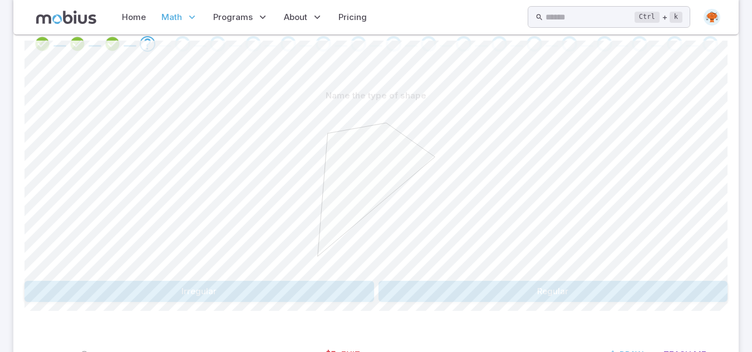
click at [478, 295] on button "Regular" at bounding box center [553, 291] width 350 height 21
click at [500, 291] on button "octagon" at bounding box center [464, 291] width 173 height 21
click at [500, 291] on button "Irregular" at bounding box center [553, 291] width 350 height 21
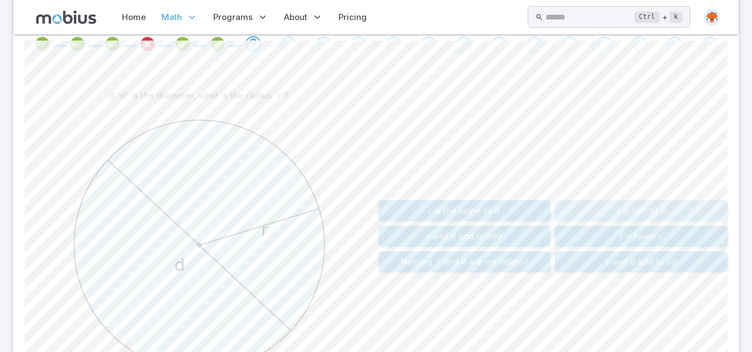
click at [613, 218] on button "r is half of d" at bounding box center [641, 210] width 173 height 21
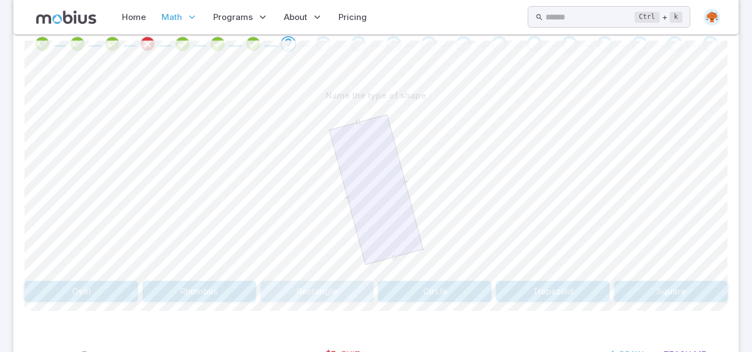
click at [330, 294] on button "Rectangle" at bounding box center [317, 291] width 114 height 21
